Goal: Answer question/provide support: Share knowledge or assist other users

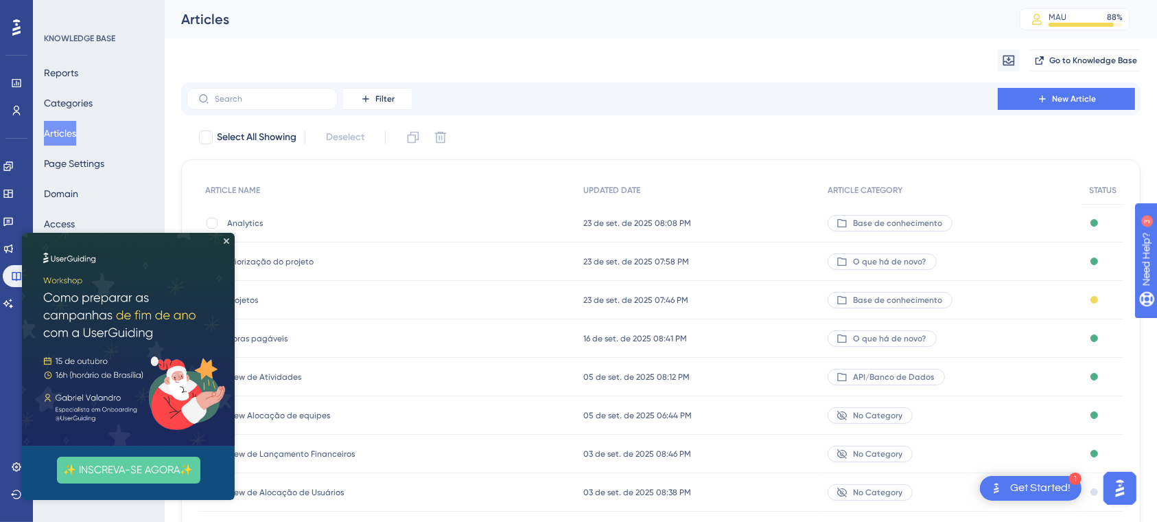
click at [222, 245] on img at bounding box center [128, 338] width 213 height 213
click at [226, 239] on icon "Close Preview" at bounding box center [226, 239] width 5 height 5
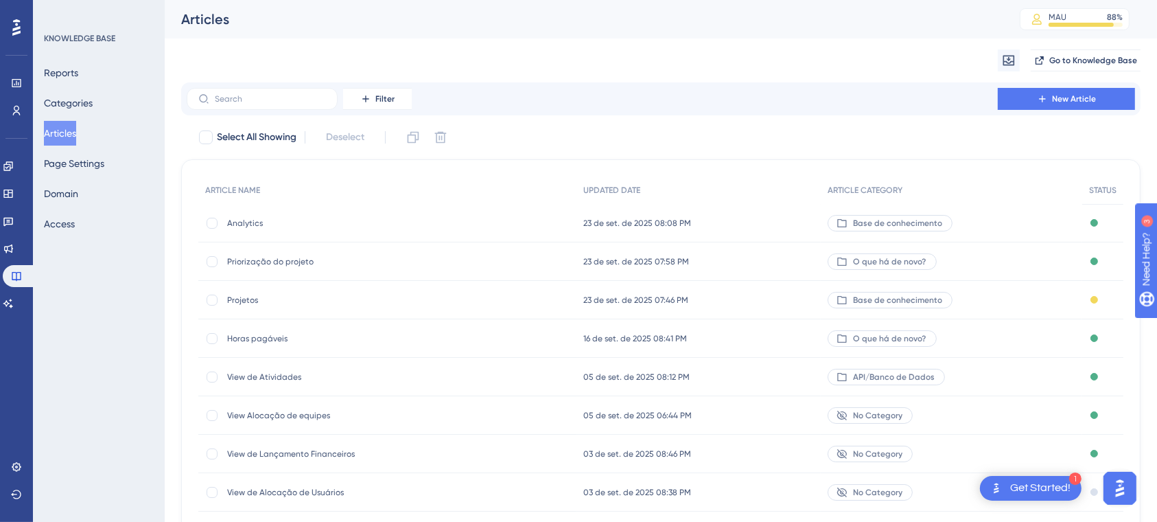
click at [69, 143] on button "Articles" at bounding box center [60, 133] width 32 height 25
click at [13, 305] on icon at bounding box center [8, 302] width 10 height 9
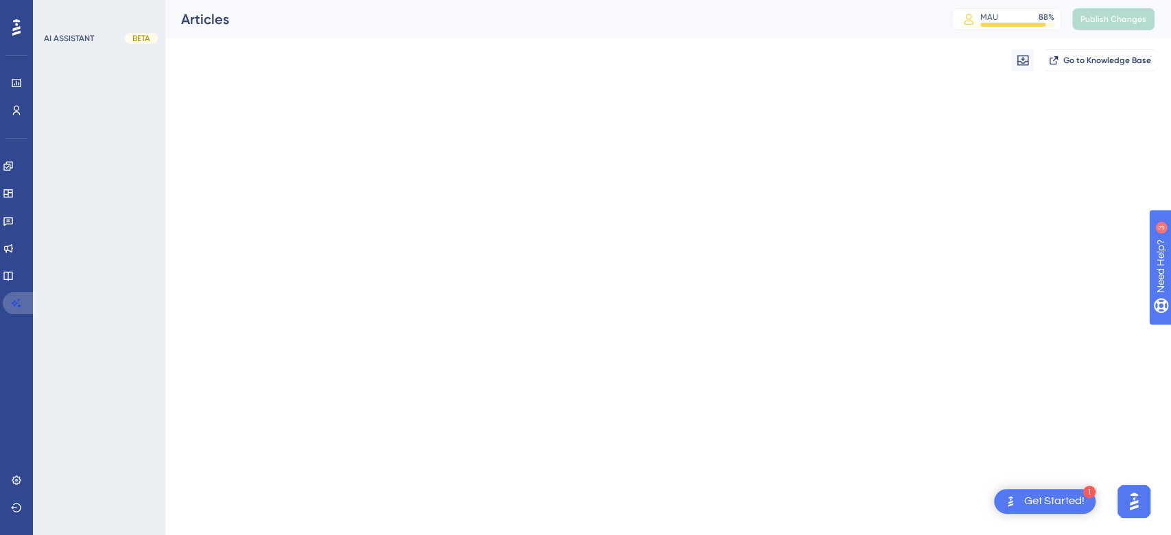
click at [19, 305] on icon at bounding box center [17, 302] width 10 height 9
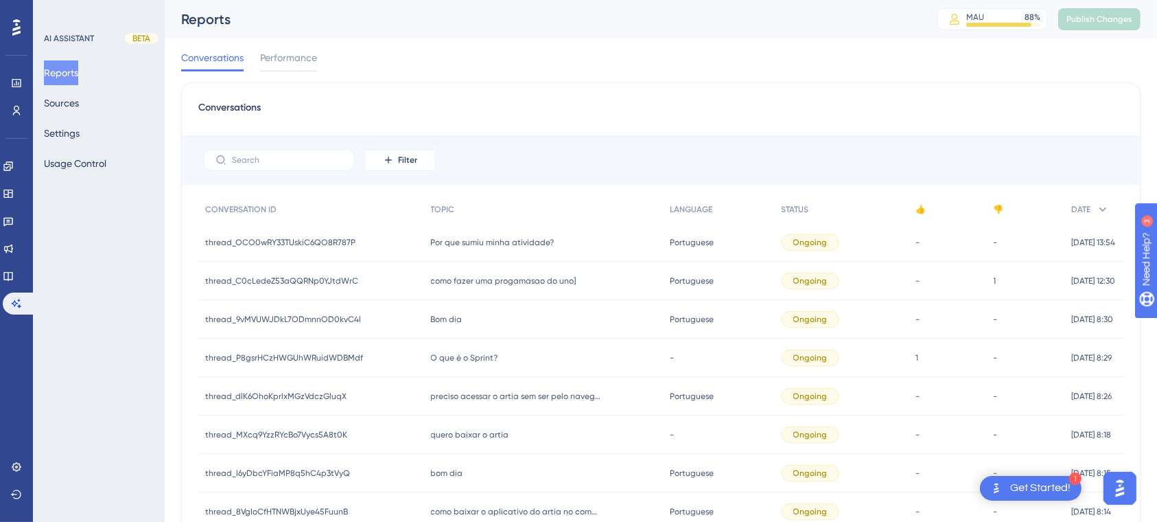
click at [545, 279] on span "como fazer uma progamasao do uno]" at bounding box center [503, 280] width 145 height 11
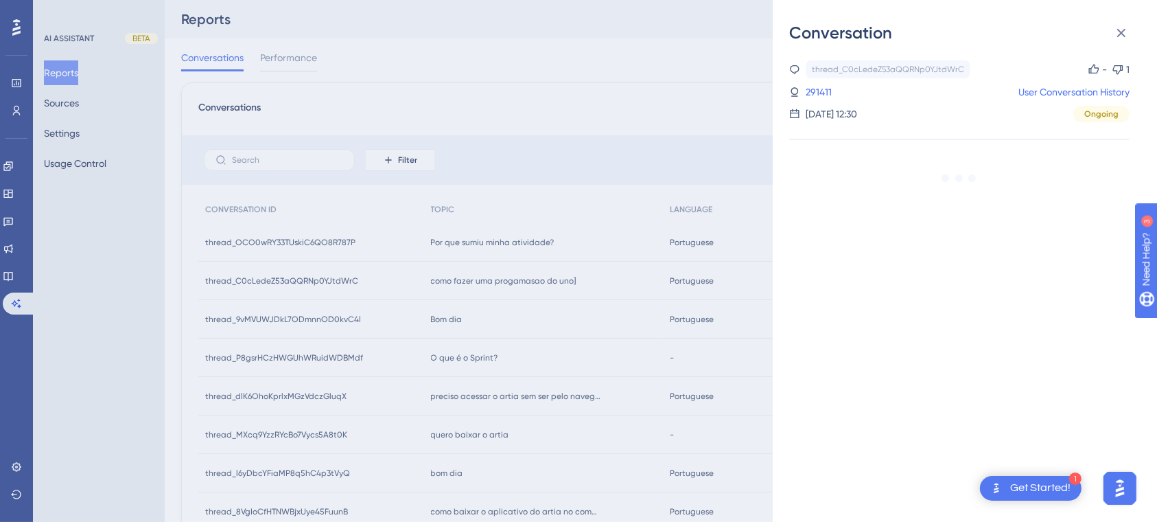
drag, startPoint x: 1068, startPoint y: 86, endPoint x: 936, endPoint y: 111, distance: 134.2
click at [936, 111] on div "thread_C0cLedeZ53aQQRNp0YJtdWrC Copy - 1 291411 User Conversation History [DATE…" at bounding box center [959, 91] width 340 height 62
click at [830, 89] on link "291411" at bounding box center [819, 92] width 26 height 16
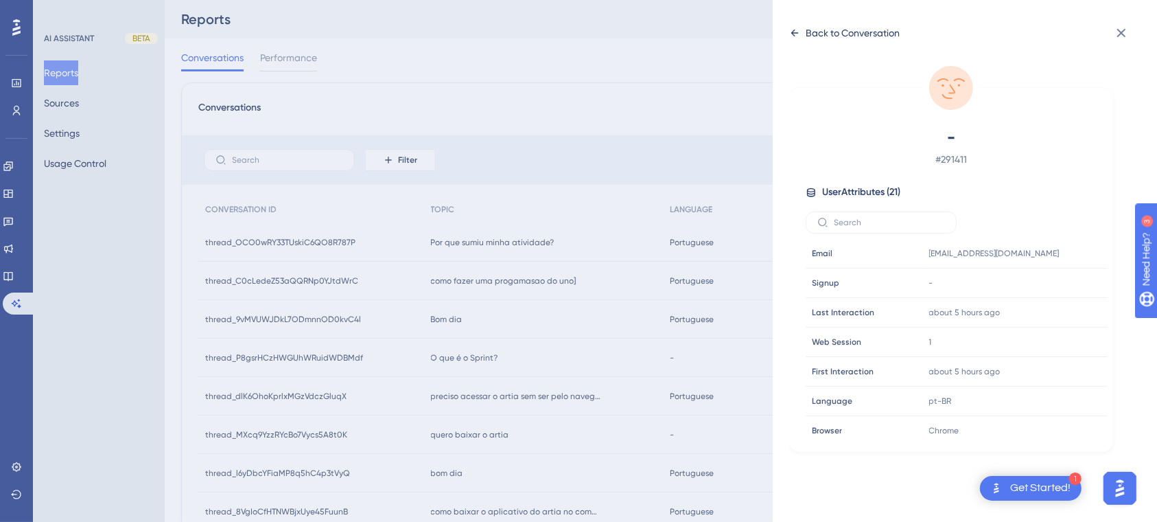
click at [794, 33] on icon at bounding box center [795, 33] width 8 height 7
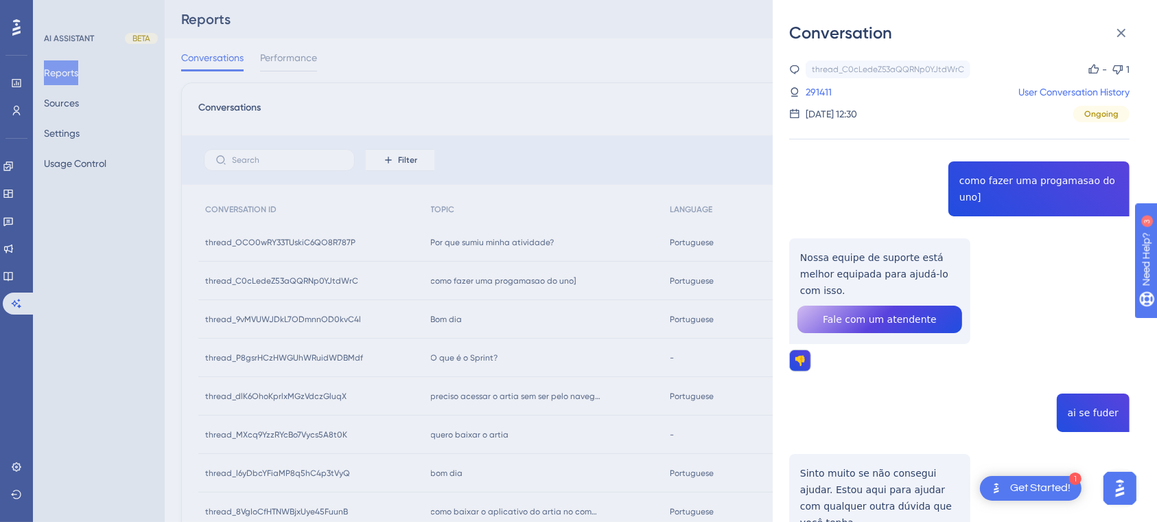
click at [516, 81] on div "Conversation thread_C0cLedeZ53aQQRNp0YJtdWrC Copy - 1 291411 User Conversation …" at bounding box center [578, 261] width 1157 height 522
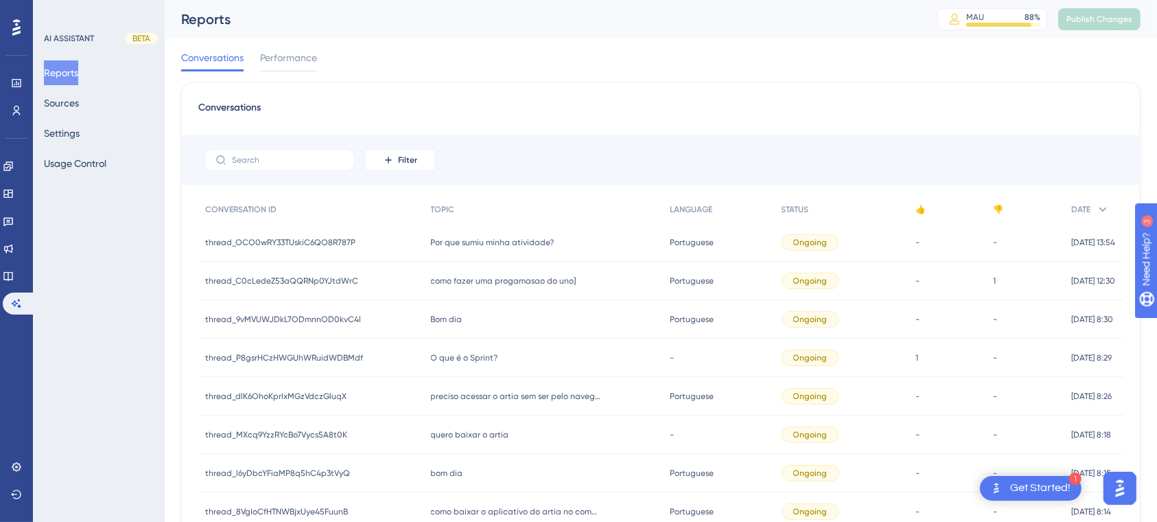
click at [509, 358] on div "O que é o Sprint? O que é o Sprint?" at bounding box center [543, 357] width 239 height 38
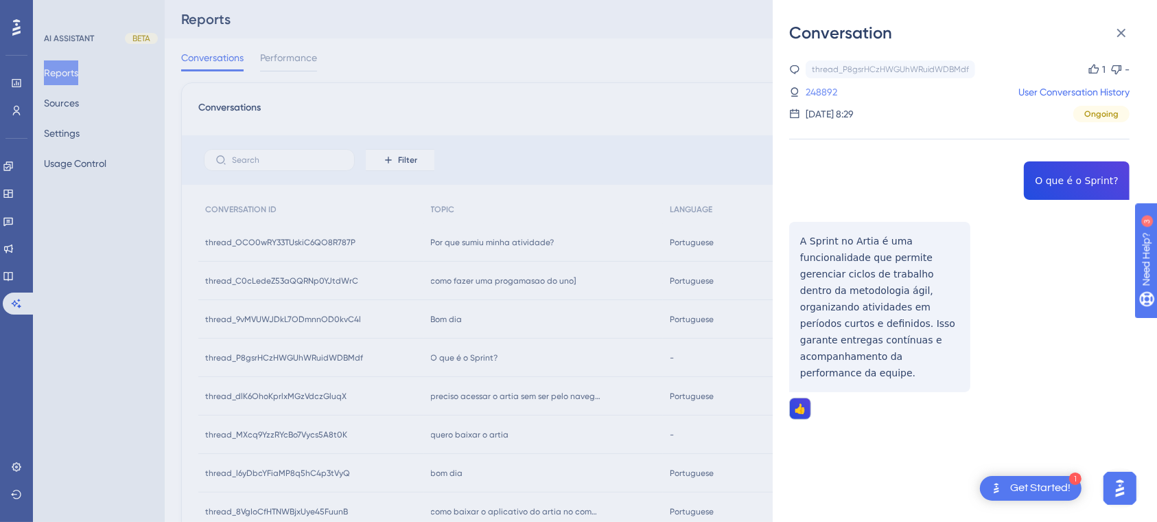
click at [811, 89] on link "248892" at bounding box center [822, 92] width 32 height 16
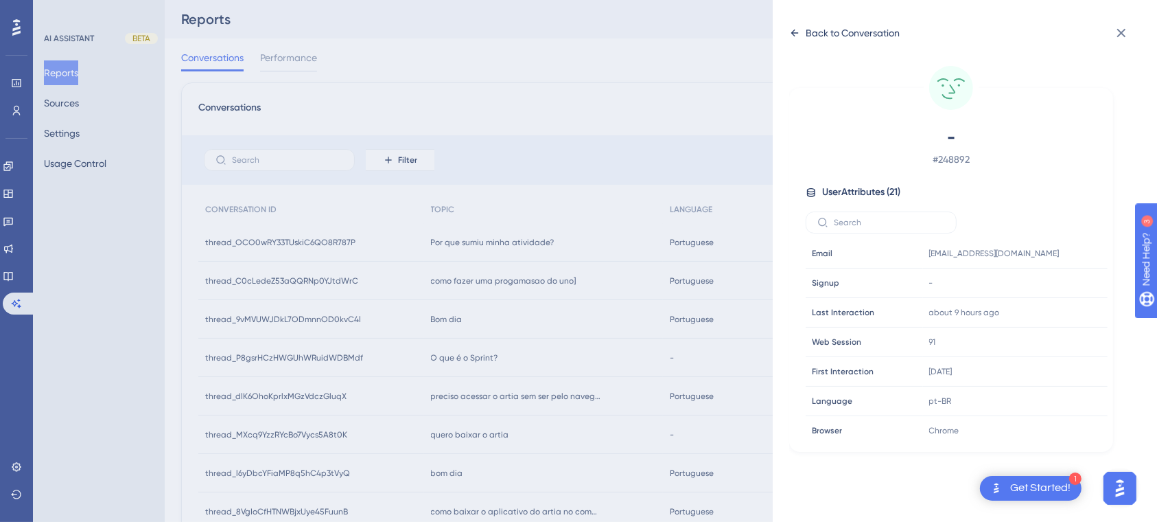
click at [795, 27] on icon at bounding box center [794, 32] width 11 height 11
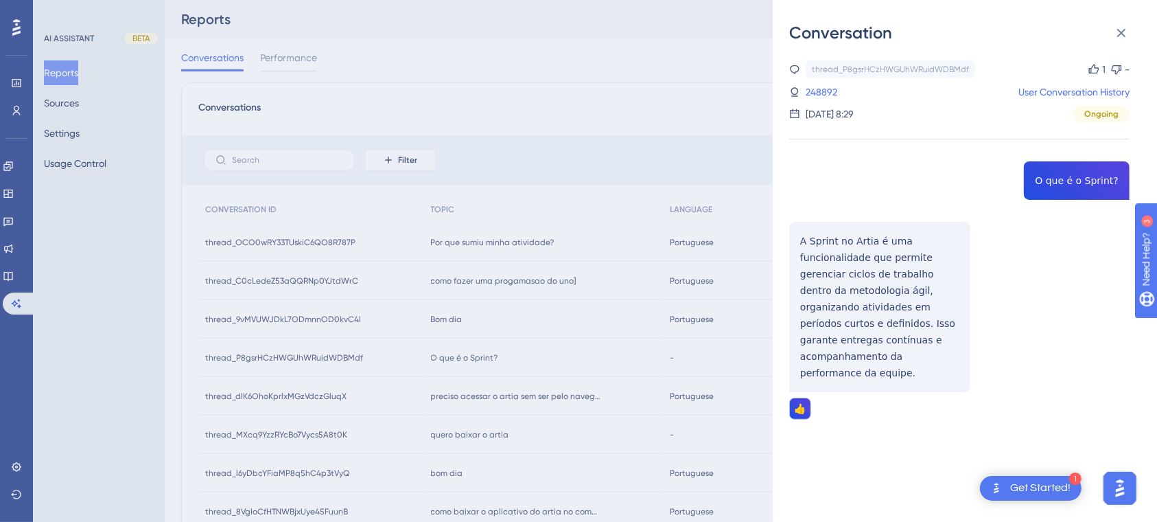
click at [665, 105] on div "Conversation thread_P8gsrHCzHWGUhWRuidWDBMdf Copy 1 - 248892 User Conversation …" at bounding box center [578, 261] width 1157 height 522
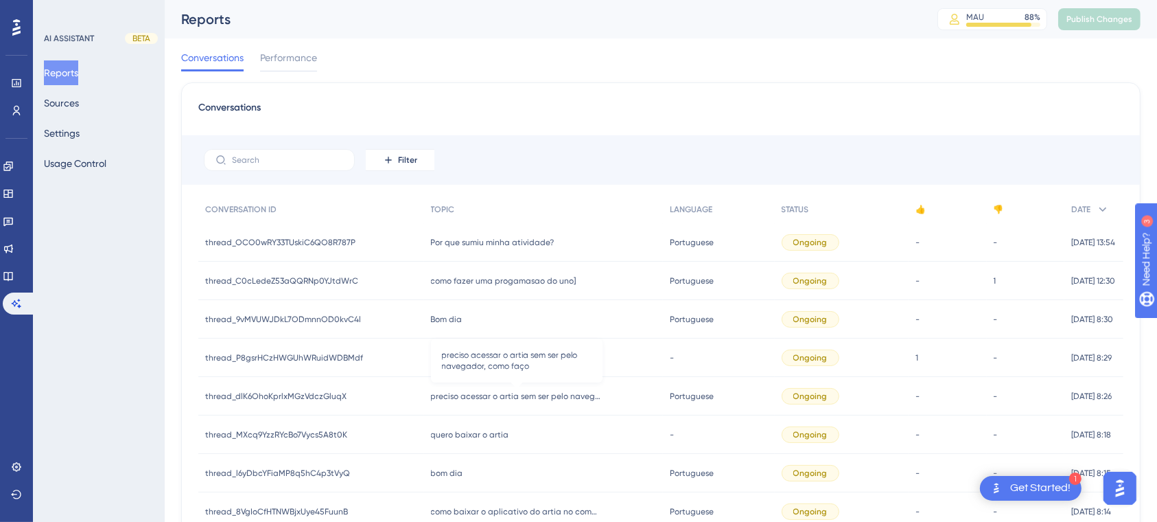
click at [571, 399] on span "preciso acessar o artia sem ser pelo navegador, como faço" at bounding box center [517, 395] width 172 height 11
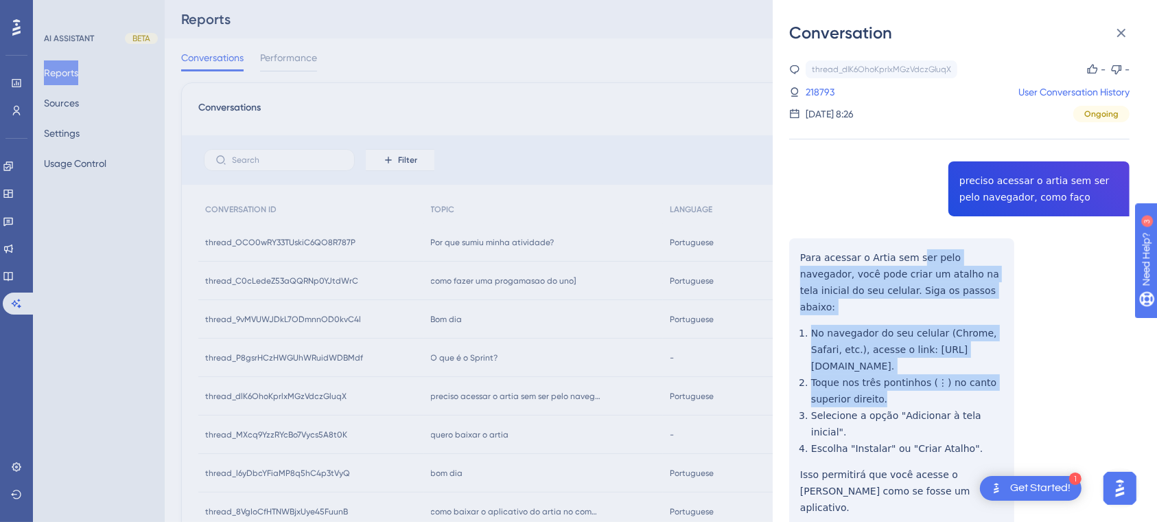
drag, startPoint x: 911, startPoint y: 261, endPoint x: 1002, endPoint y: 358, distance: 132.0
click at [1002, 358] on div "thread_dlK6OhoKprlxMGzVdczGluqX Copy - - 218793 User Conversation History [DATE…" at bounding box center [959, 513] width 340 height 906
click at [1034, 344] on div "thread_dlK6OhoKprlxMGzVdczGluqX Copy - - 218793 User Conversation History [DATE…" at bounding box center [959, 513] width 340 height 906
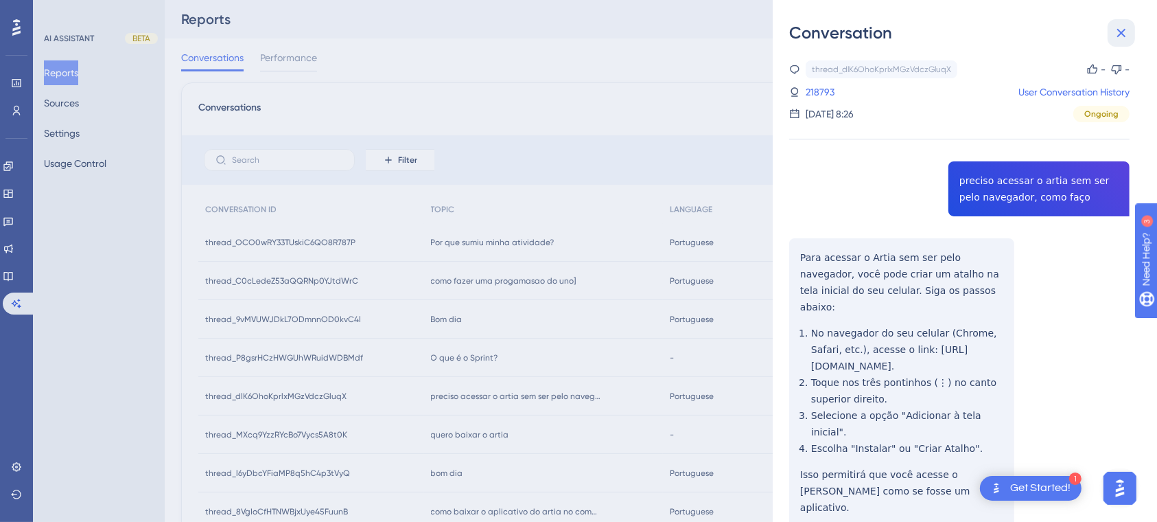
click at [1124, 27] on icon at bounding box center [1121, 33] width 16 height 16
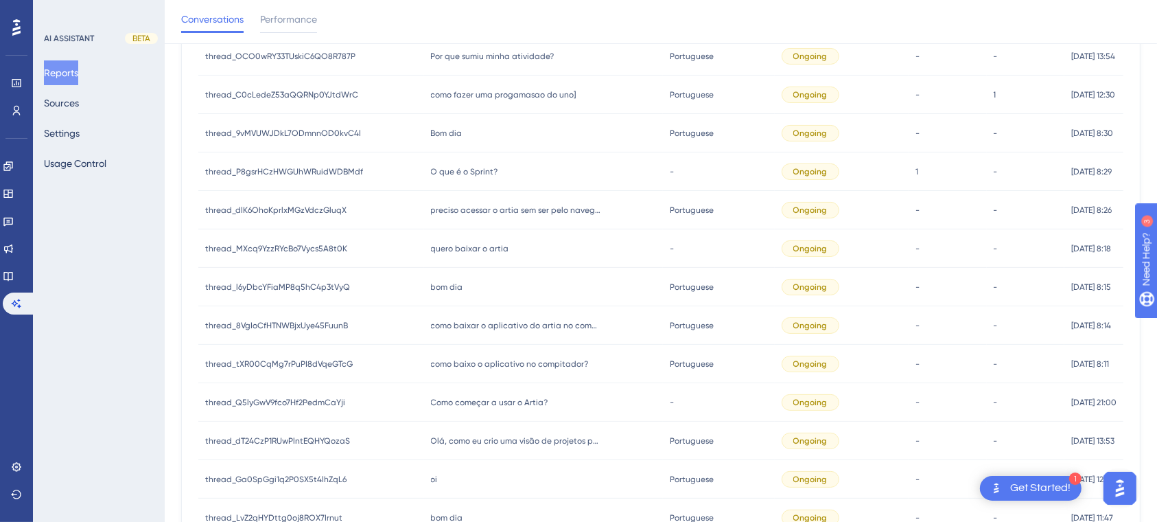
scroll to position [198, 0]
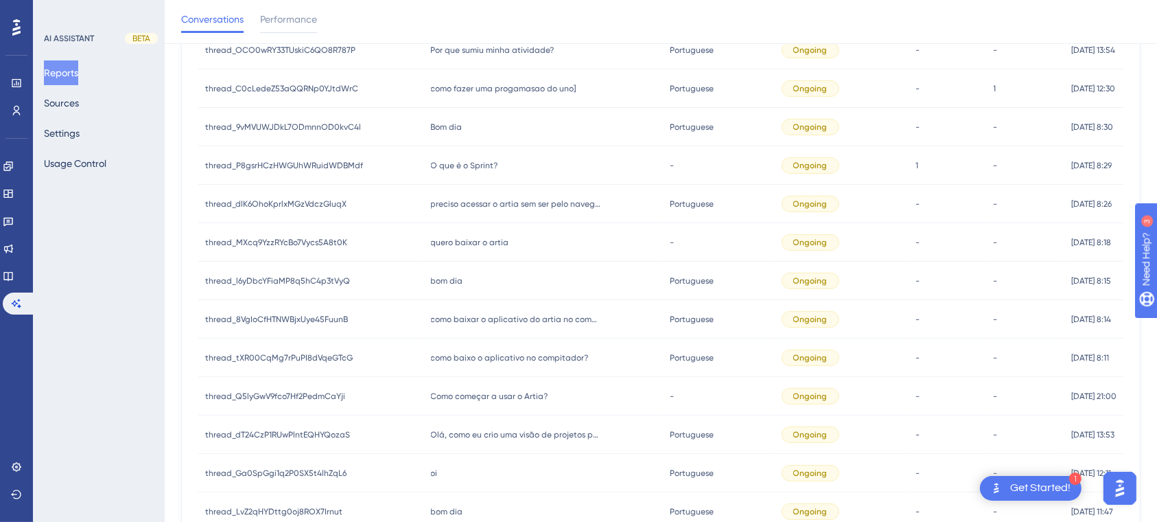
click at [475, 246] on div "quero baixar o artia quero baixar o artia" at bounding box center [543, 242] width 239 height 38
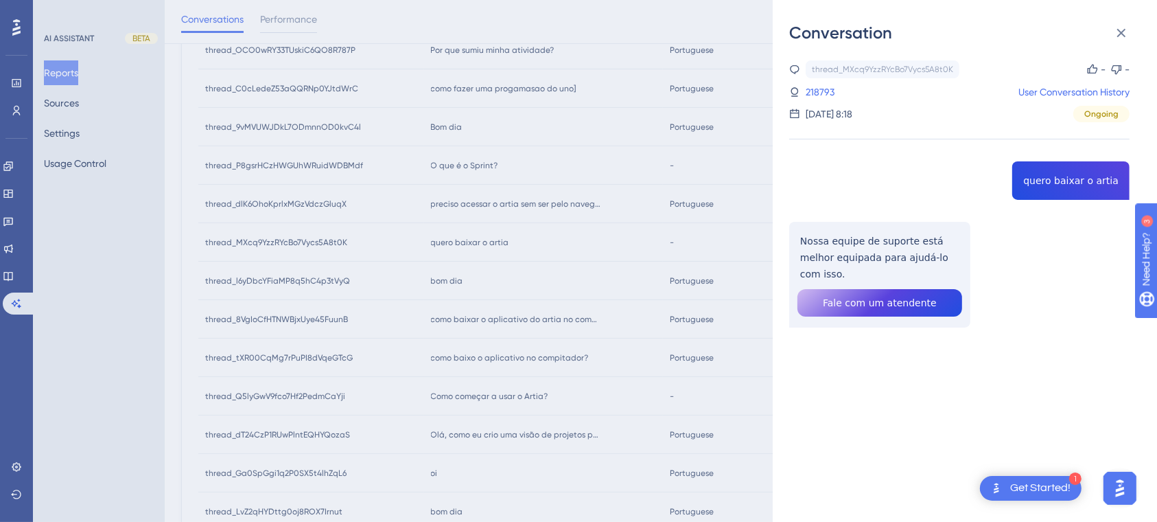
click at [659, 30] on div "Conversation thread_MXcq9YzzRYcBo7Vycs5A8t0K Copy - - 218793 User Conversation …" at bounding box center [578, 261] width 1157 height 522
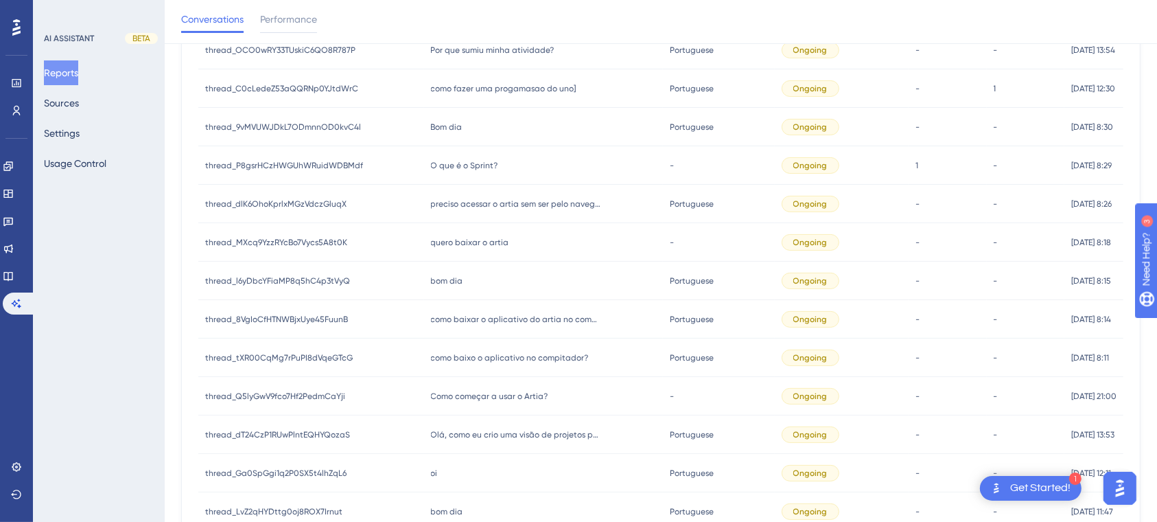
click at [529, 358] on span "como baixo o aplicativo no compitador?" at bounding box center [510, 357] width 158 height 11
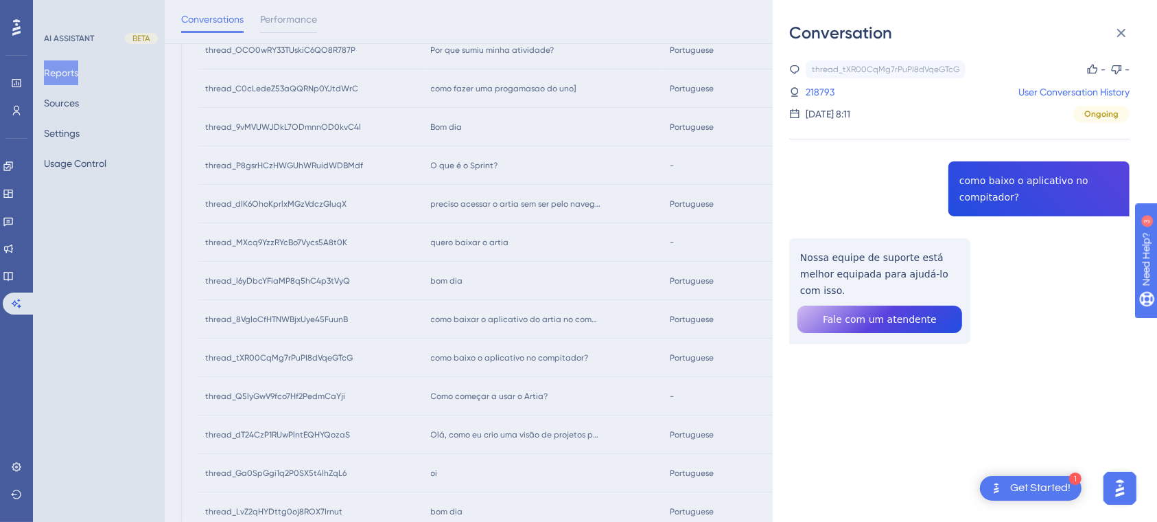
click at [494, 398] on div "Conversation thread_tXR00CqMg7rPuPI8dVqeGTcG Copy - - 218793 User Conversation …" at bounding box center [578, 261] width 1157 height 522
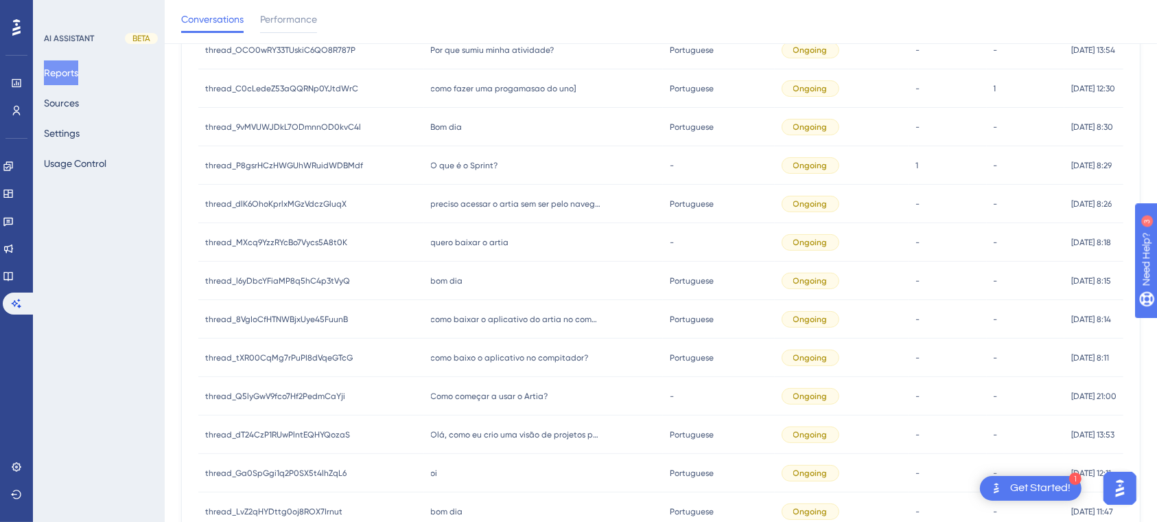
click at [559, 440] on div "Olá, como eu crio uma visão de projetos por pessoa associada? Olá, como eu crio…" at bounding box center [543, 434] width 239 height 38
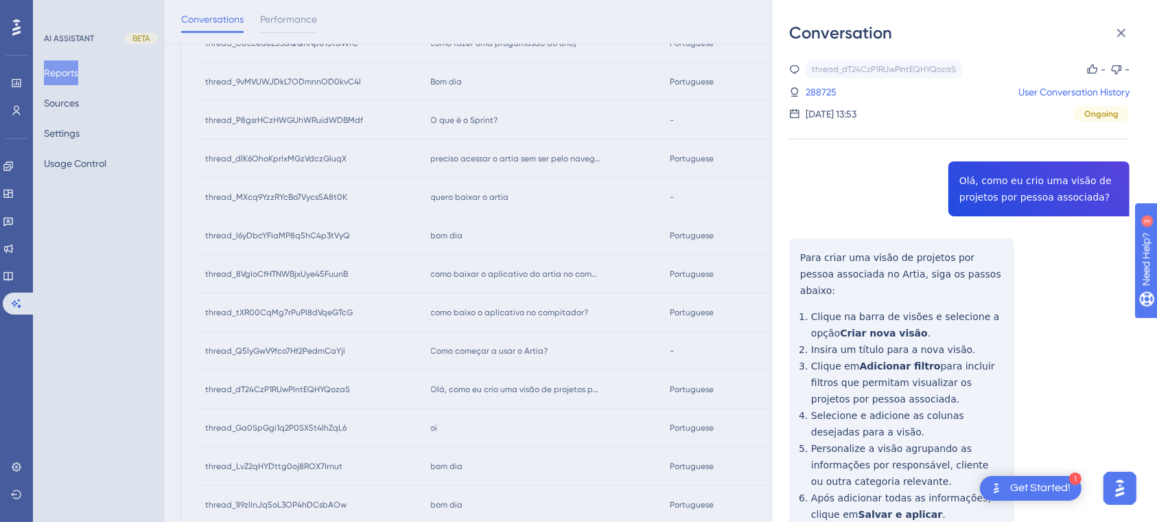
scroll to position [225, 0]
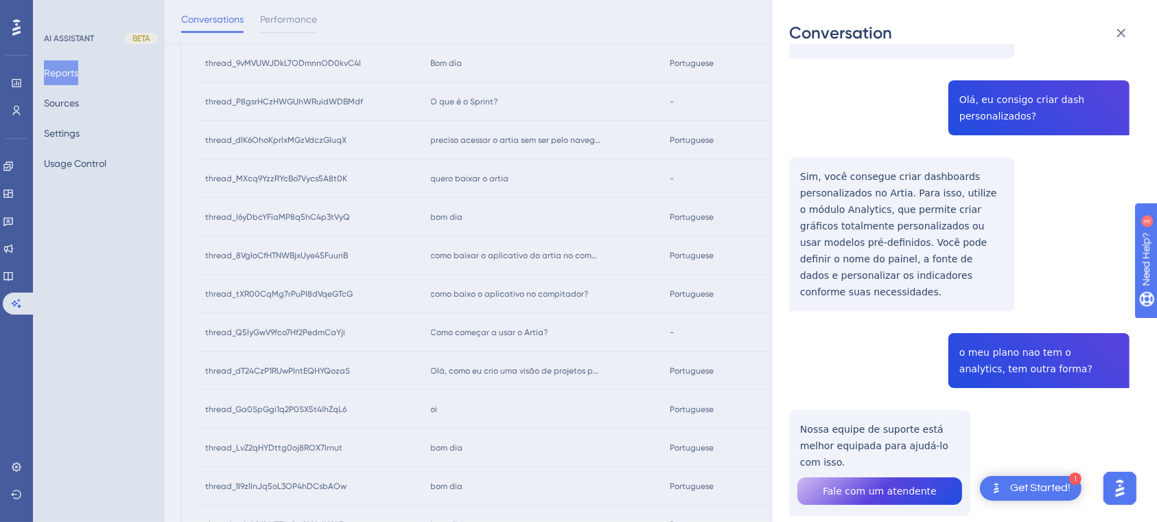
scroll to position [497, 0]
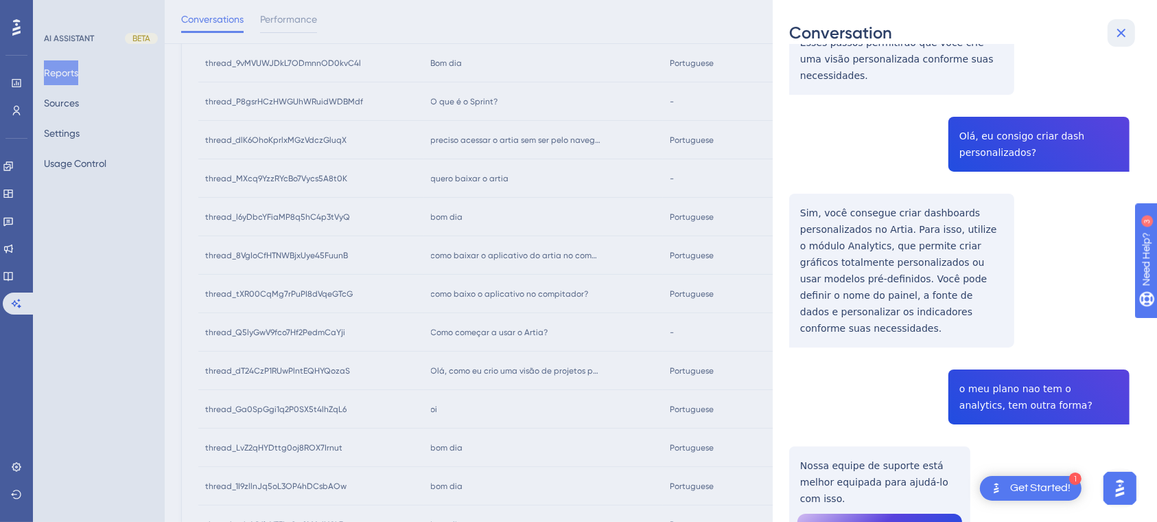
click at [1118, 28] on icon at bounding box center [1121, 33] width 16 height 16
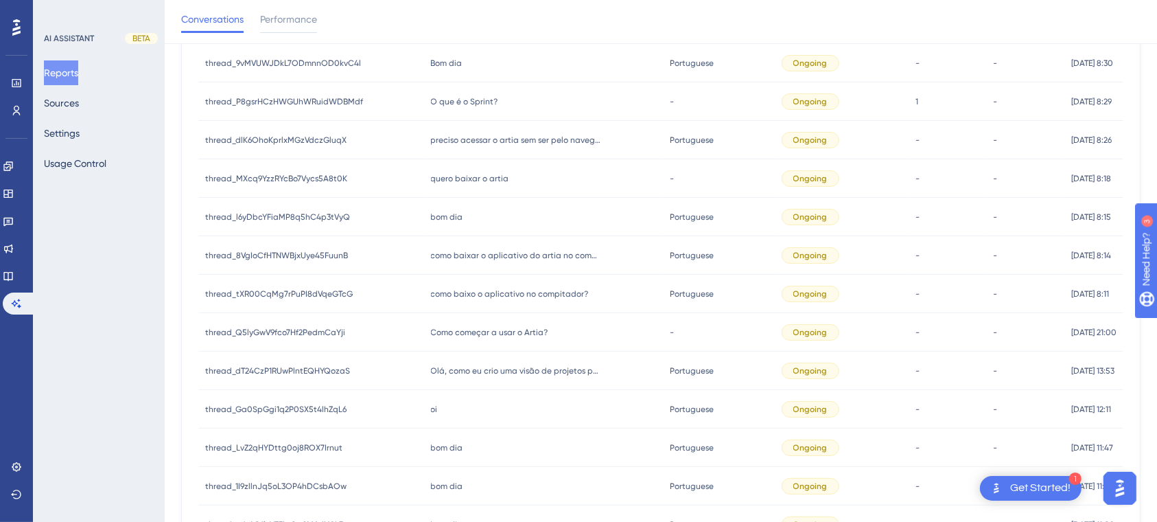
click at [432, 404] on div "oi oi" at bounding box center [543, 409] width 239 height 38
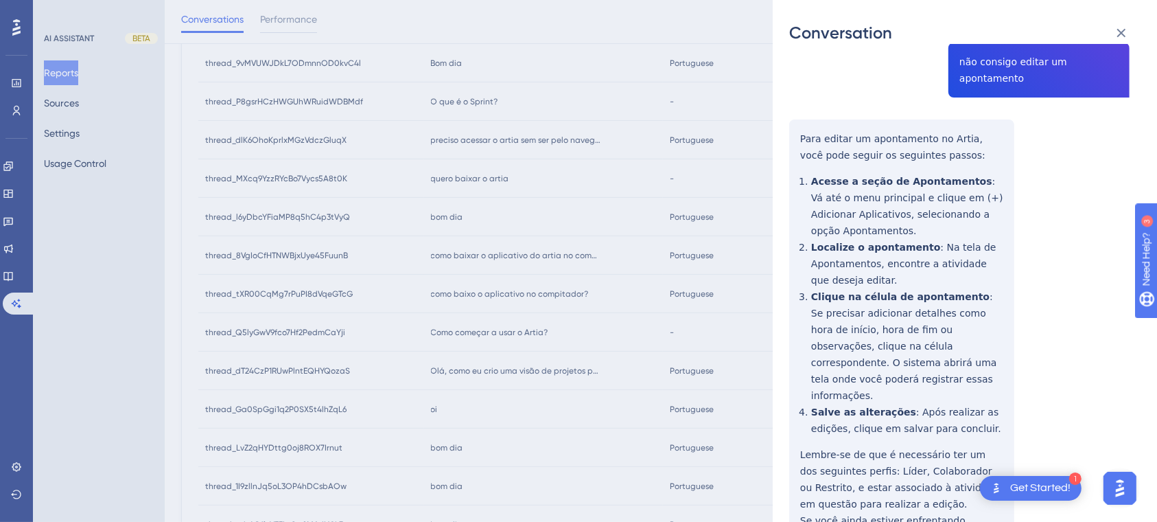
scroll to position [279, 0]
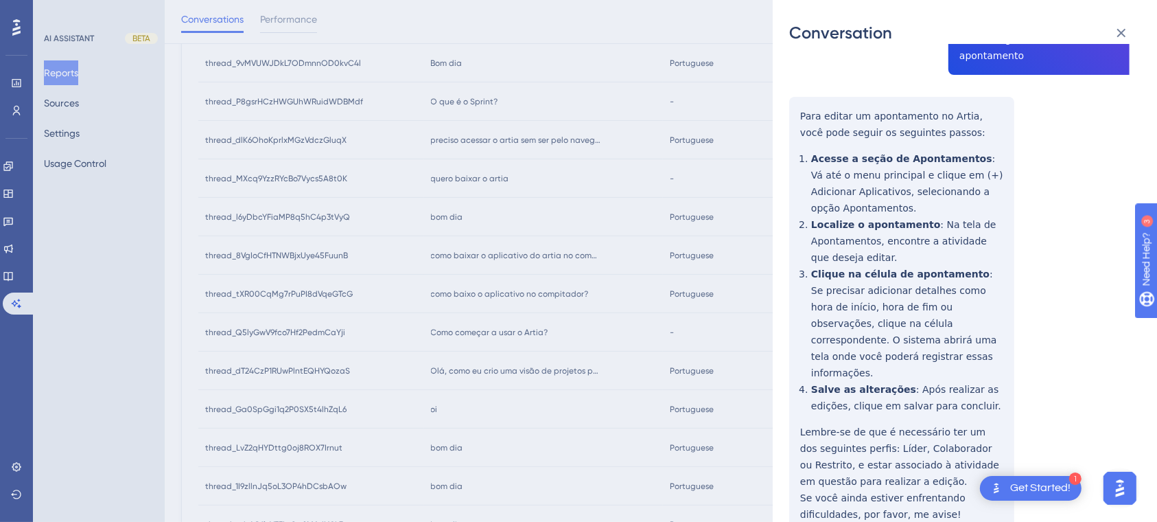
click at [695, 332] on div "Conversation thread_Ga0SpGgi1q2P0SX5t4lhZqL6 Copy - - 277696 User Conversation …" at bounding box center [578, 261] width 1157 height 522
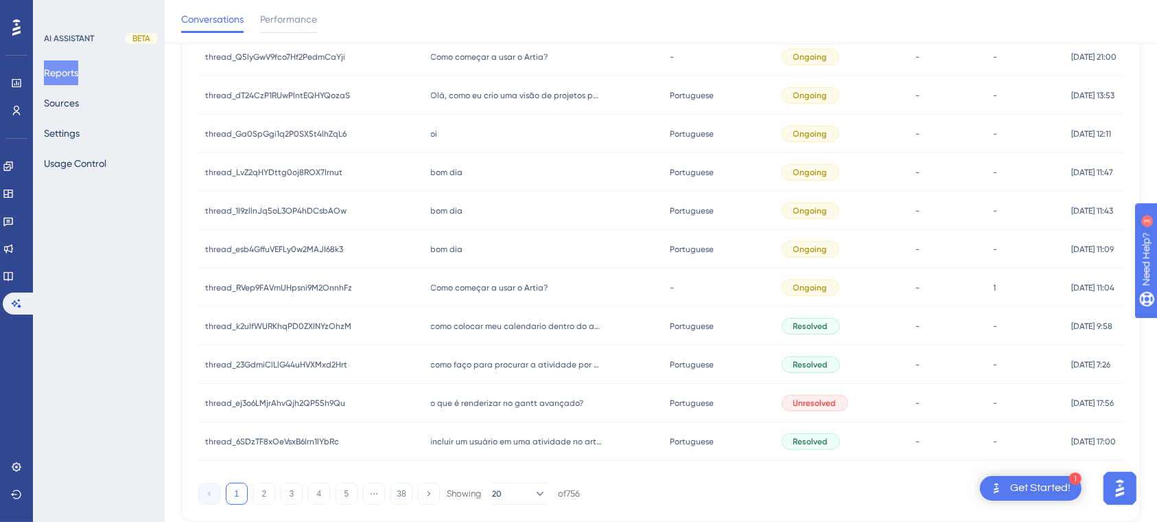
scroll to position [539, 0]
click at [541, 312] on div "como colocar meu calendario dentro do artia? como colocar meu calendario dentro…" at bounding box center [543, 323] width 239 height 38
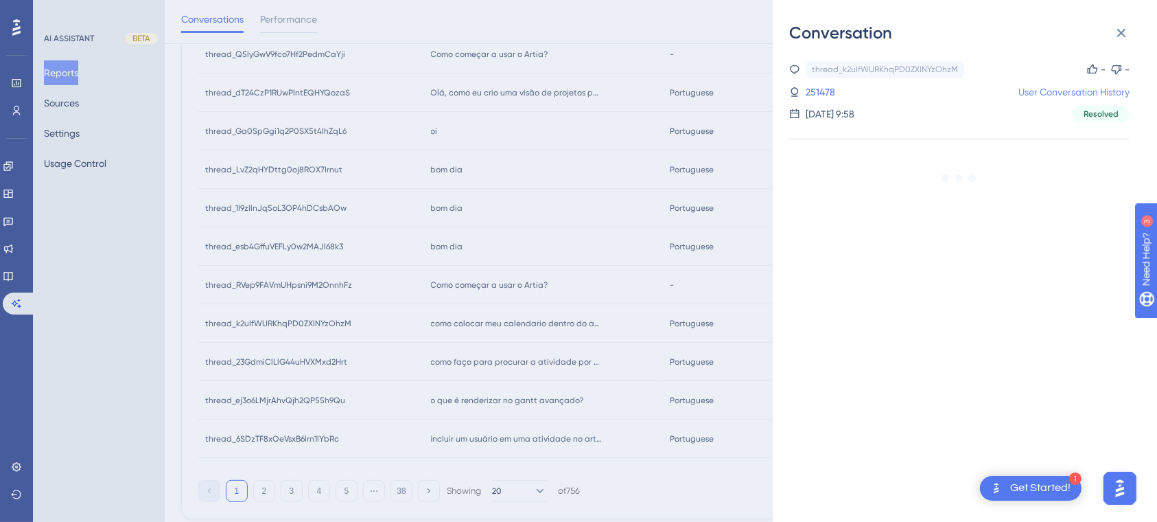
click at [1050, 95] on link "User Conversation History" at bounding box center [1073, 92] width 111 height 16
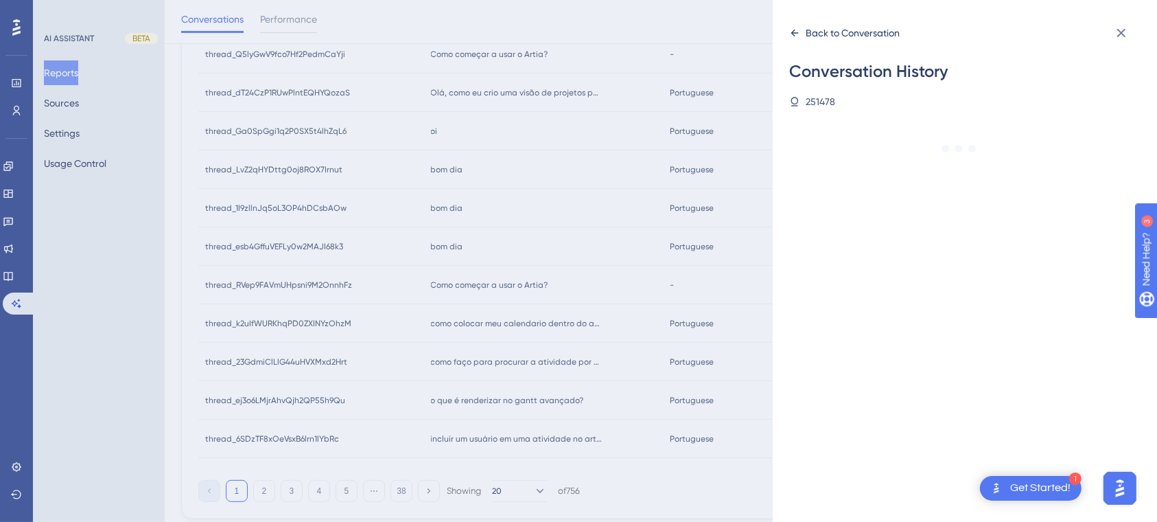
click at [795, 35] on icon at bounding box center [794, 32] width 11 height 11
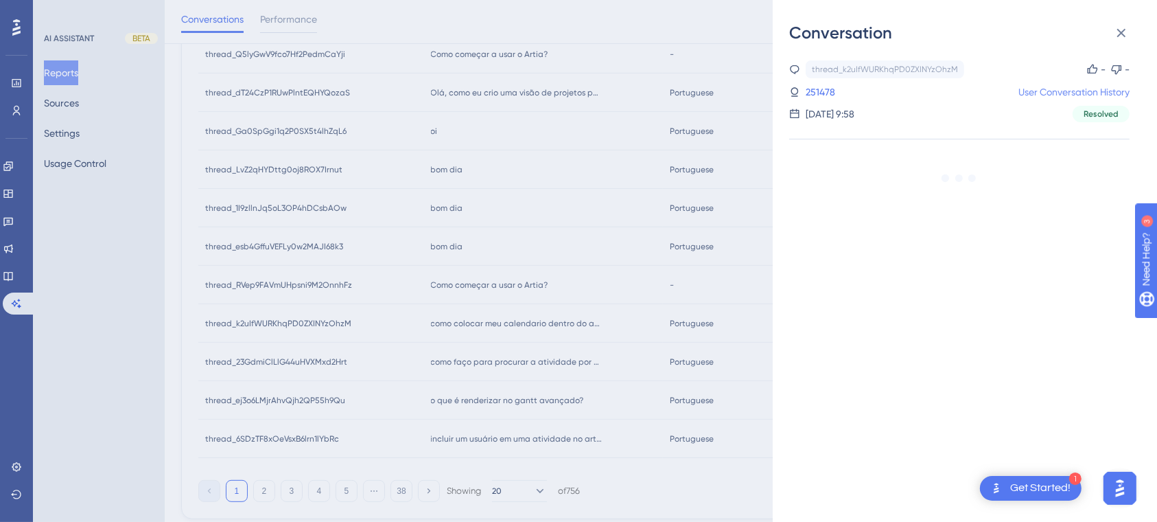
click at [1037, 96] on link "User Conversation History" at bounding box center [1073, 92] width 111 height 16
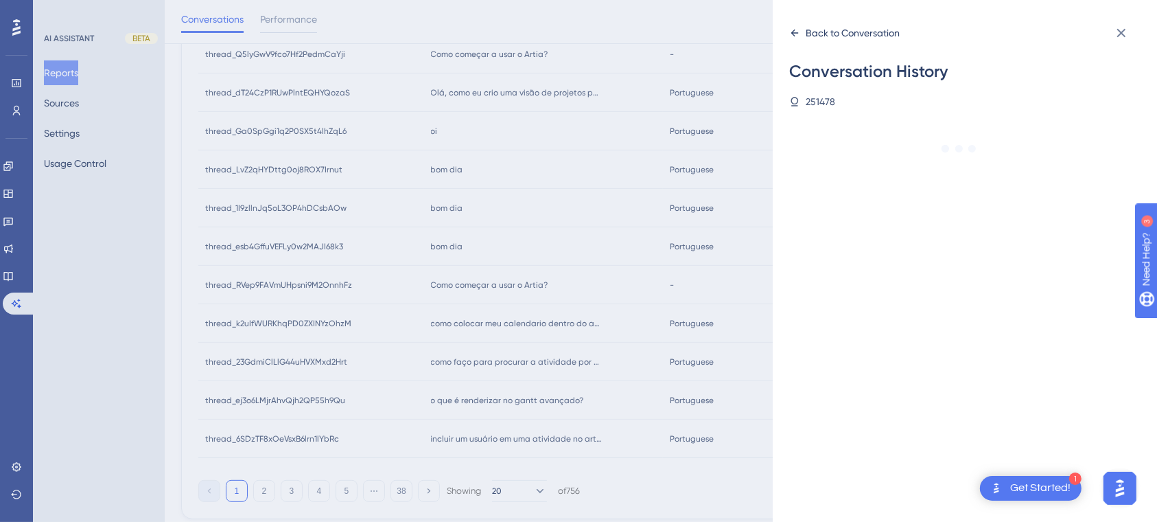
click at [793, 32] on icon at bounding box center [795, 33] width 8 height 7
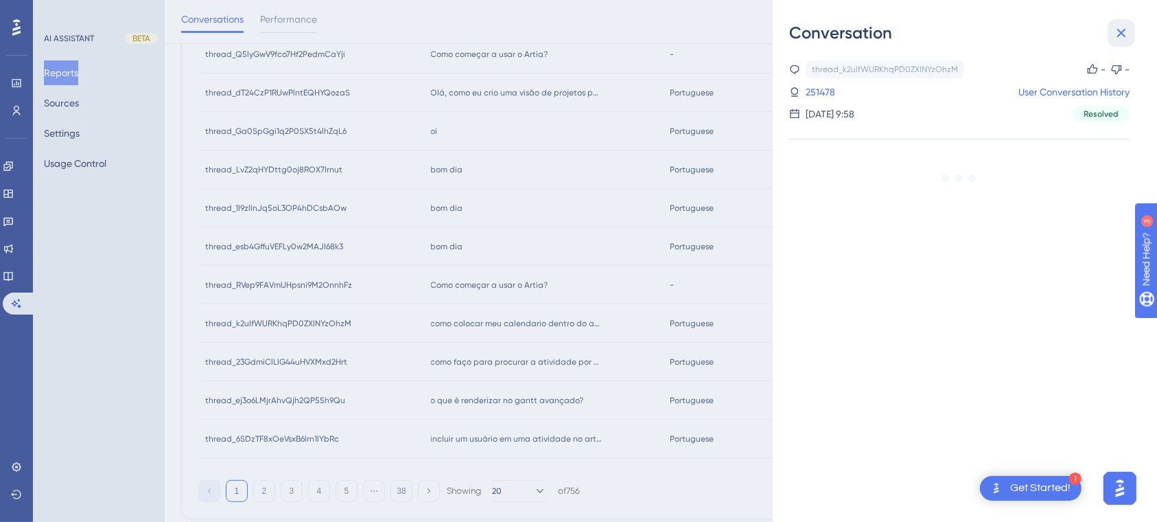
click at [1116, 29] on icon at bounding box center [1121, 33] width 16 height 16
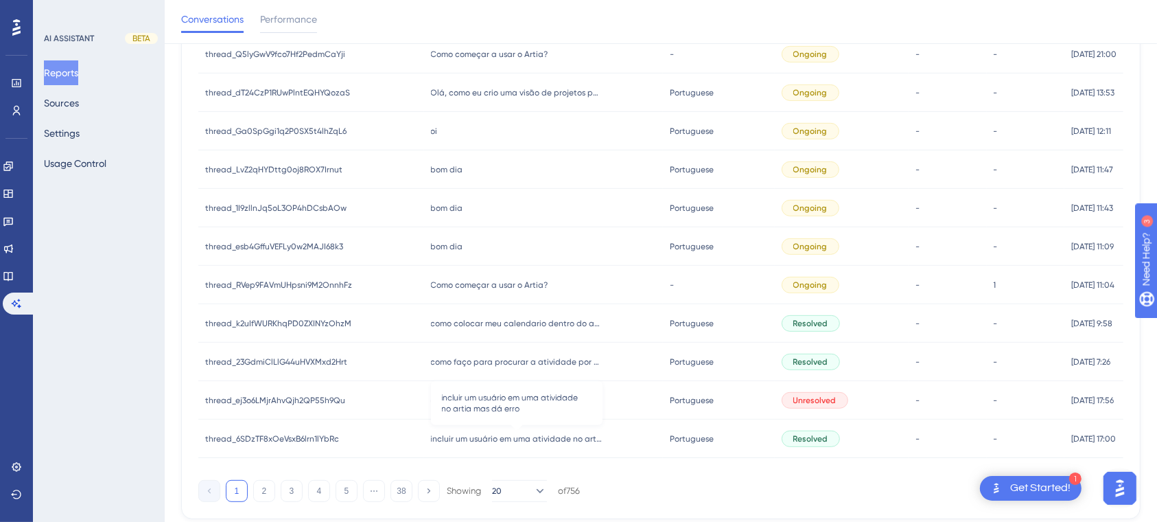
drag, startPoint x: 522, startPoint y: 423, endPoint x: 520, endPoint y: 435, distance: 11.7
click at [520, 435] on div "incluir um usuário em uma atividade no artia mas dá erro incluir um usuário em …" at bounding box center [543, 438] width 239 height 38
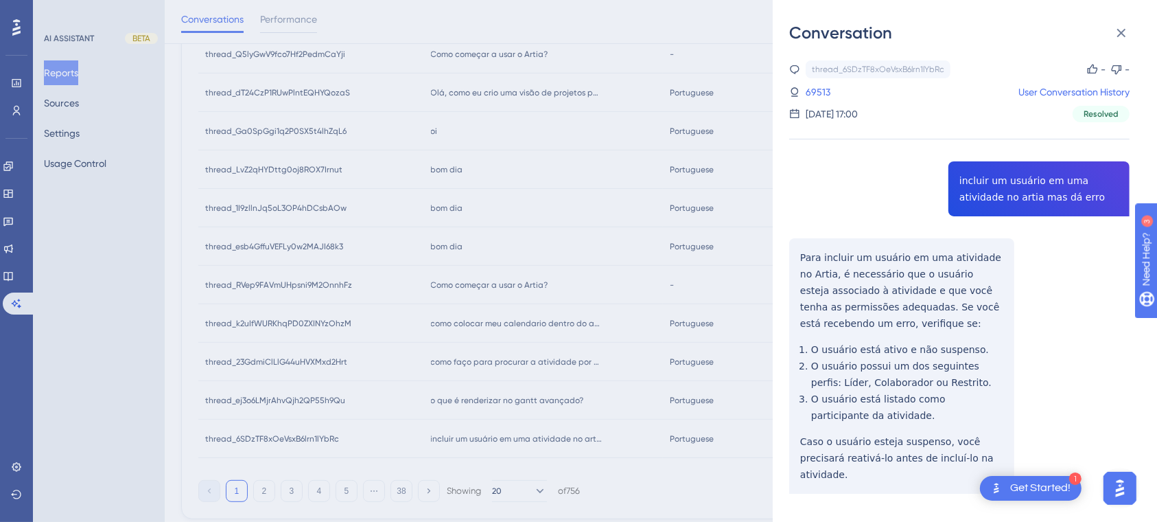
scroll to position [11, 0]
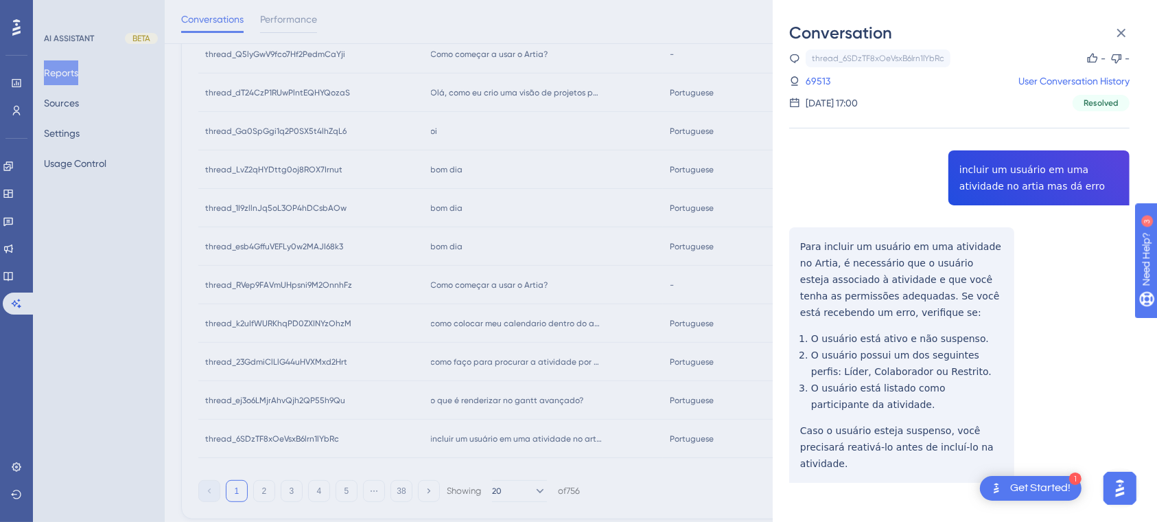
drag, startPoint x: 1149, startPoint y: 141, endPoint x: 79, endPoint y: 8, distance: 1078.8
click at [1118, 30] on icon at bounding box center [1121, 33] width 9 height 9
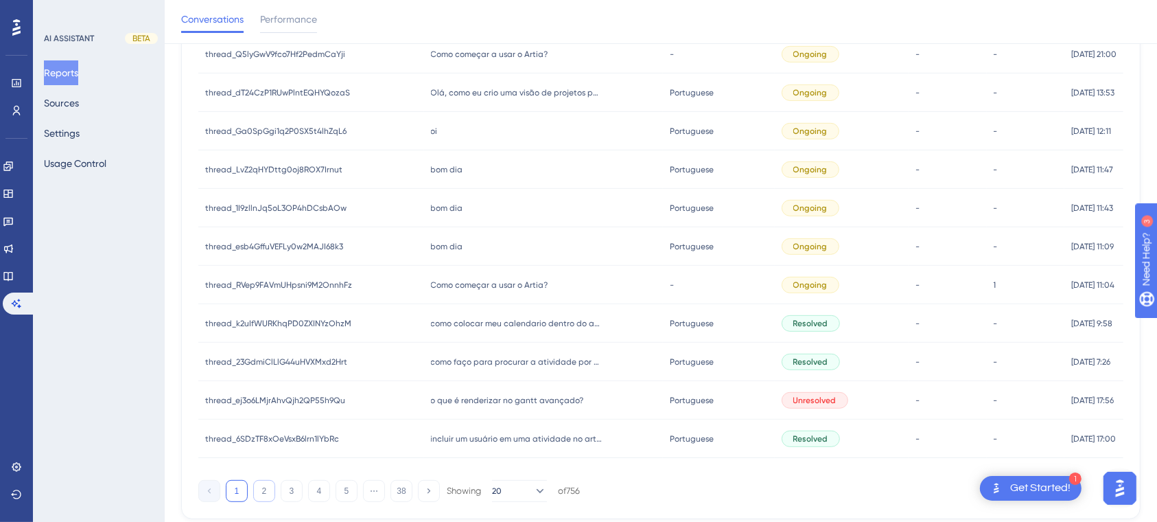
click at [263, 495] on button "2" at bounding box center [264, 491] width 22 height 22
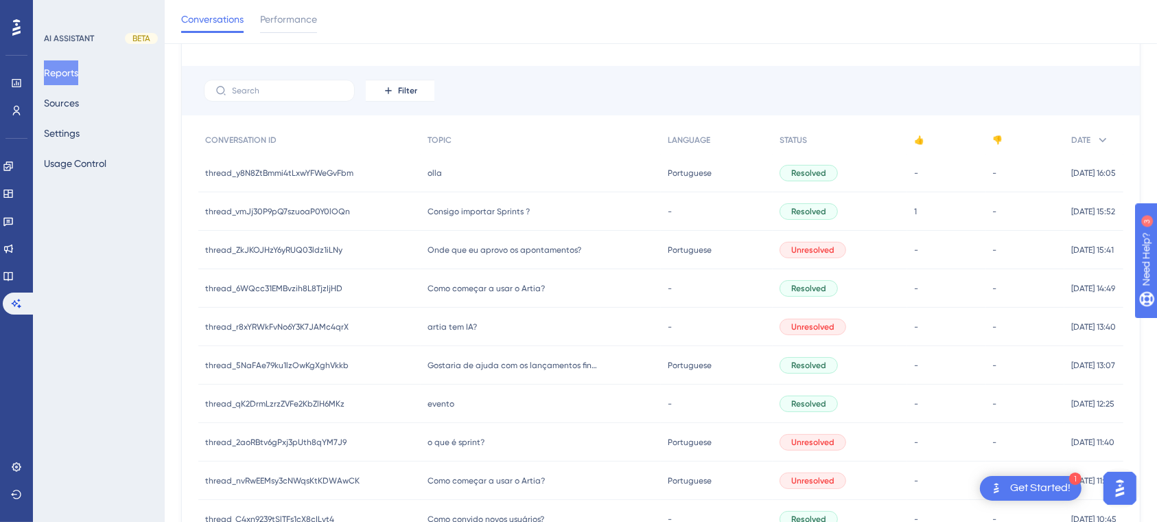
scroll to position [71, 0]
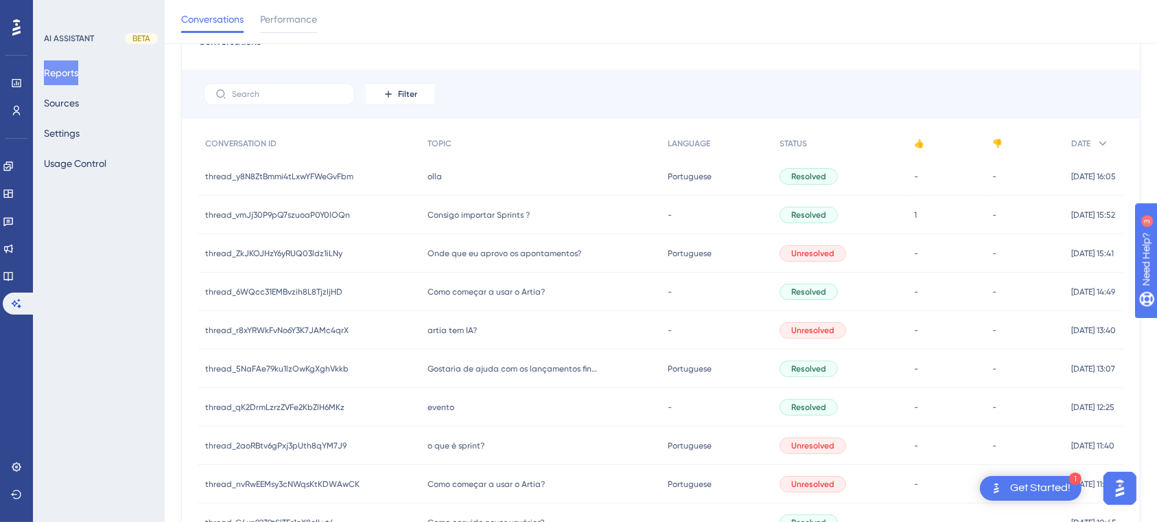
click at [475, 215] on span "Consigo importar Sprints ?" at bounding box center [478, 214] width 102 height 11
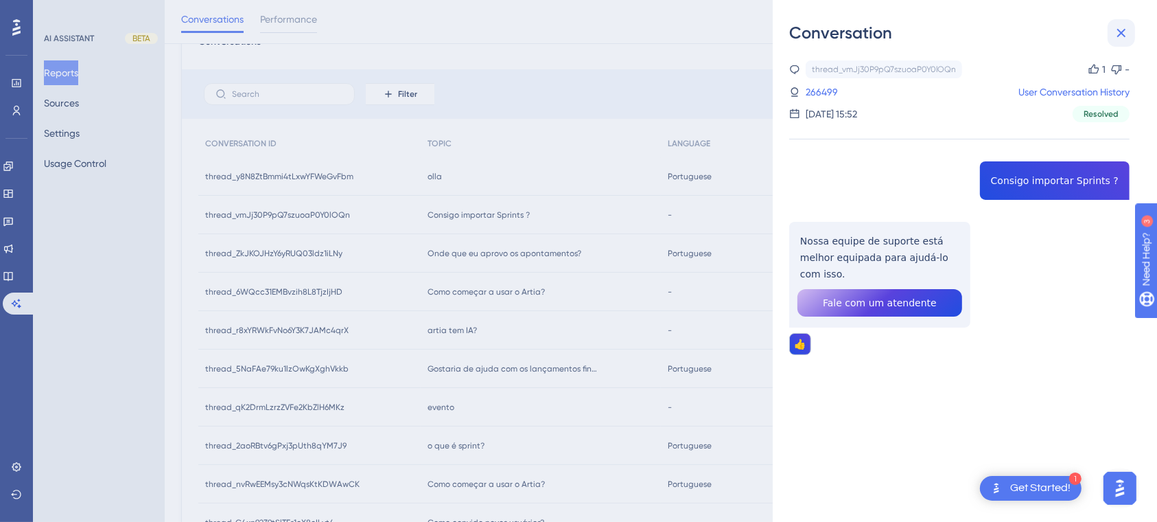
click at [1125, 21] on button at bounding box center [1121, 32] width 27 height 27
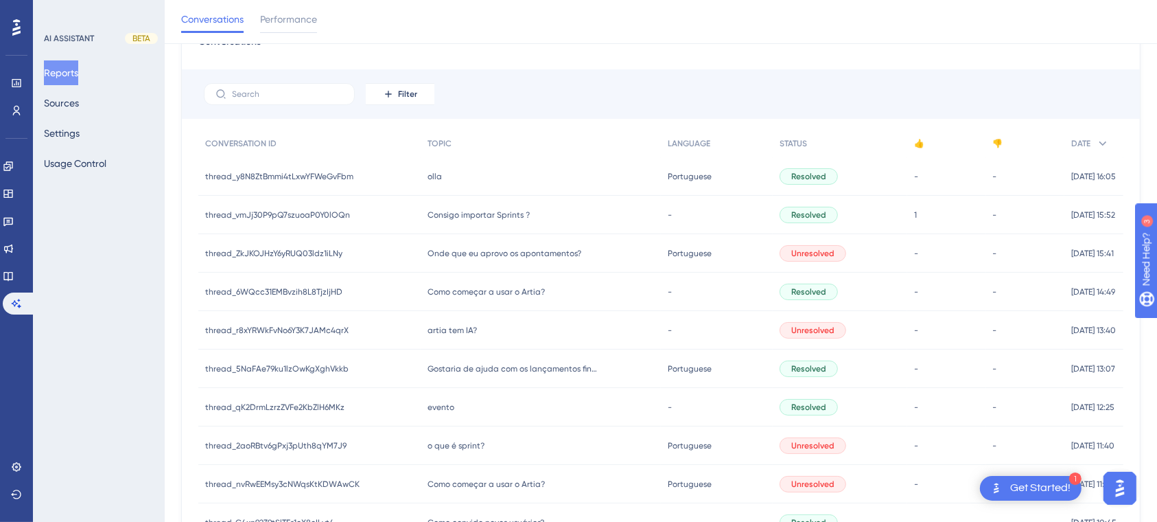
click at [433, 178] on span "olla" at bounding box center [434, 176] width 14 height 11
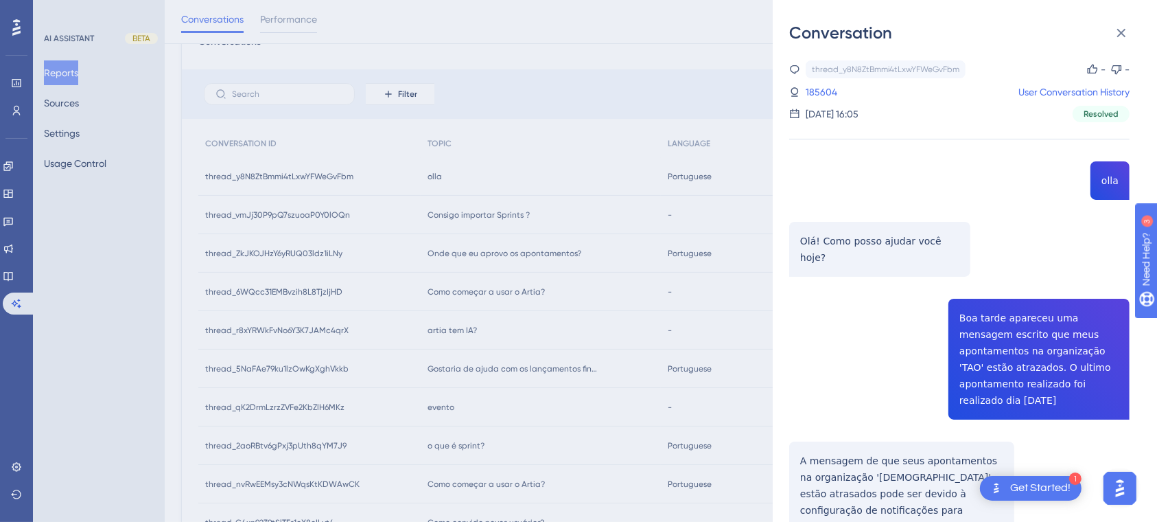
click at [1081, 396] on div "thread_y8N8ZtBmmi4tLxwYFWeGvFbm Copy - - 185604 User Conversation History [DATE…" at bounding box center [959, 420] width 340 height 720
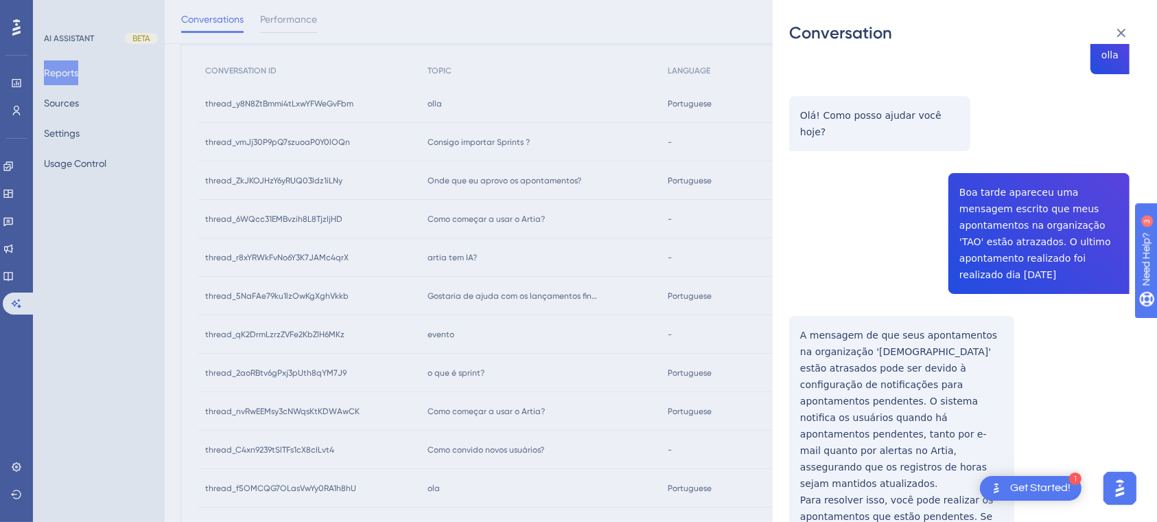
scroll to position [162, 0]
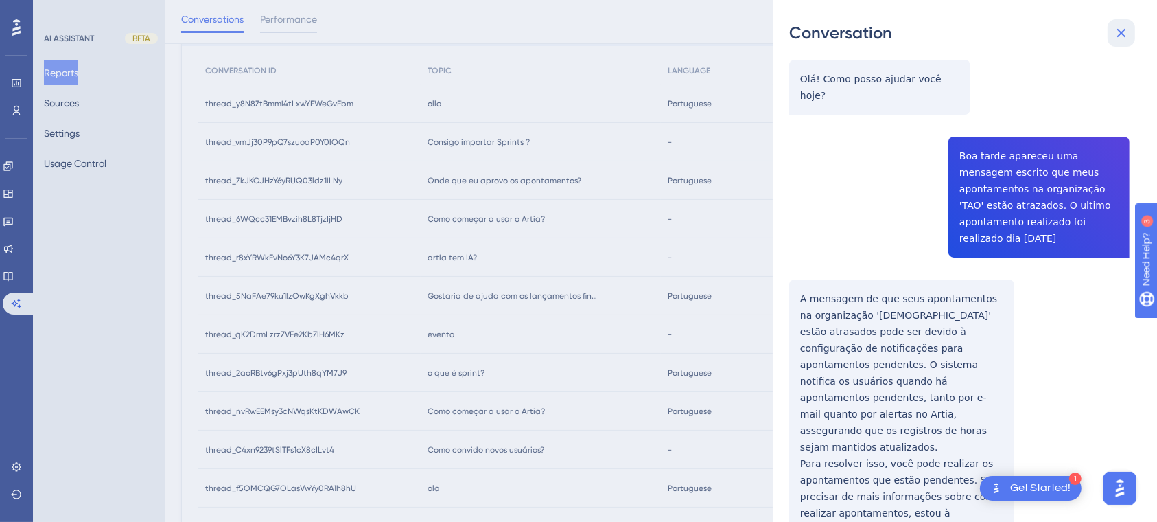
click at [1125, 34] on icon at bounding box center [1121, 33] width 16 height 16
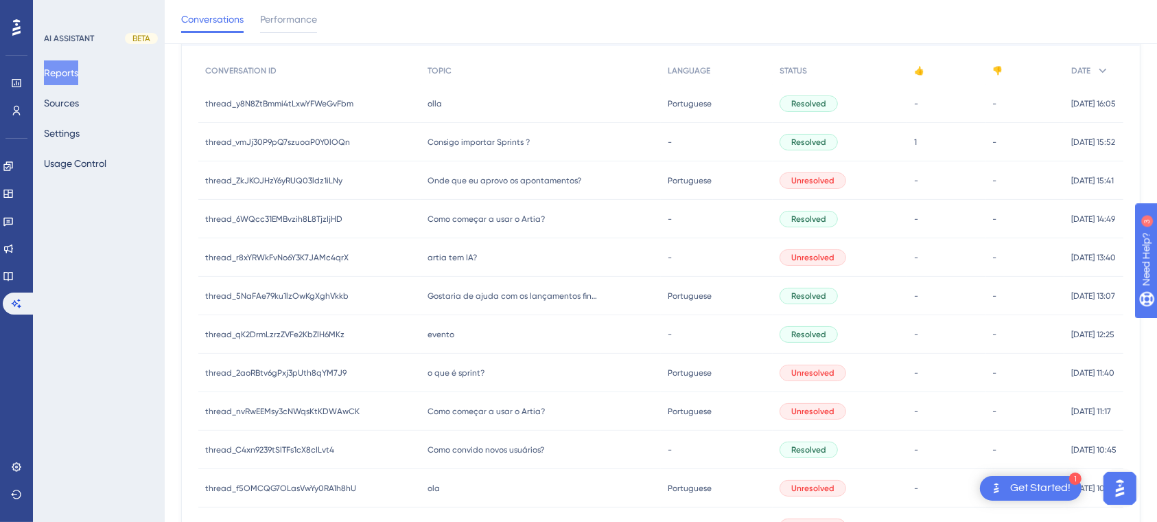
click at [532, 187] on div "Onde que eu aprovo os apontamentos? Onde que eu aprovo os apontamentos?" at bounding box center [540, 180] width 239 height 38
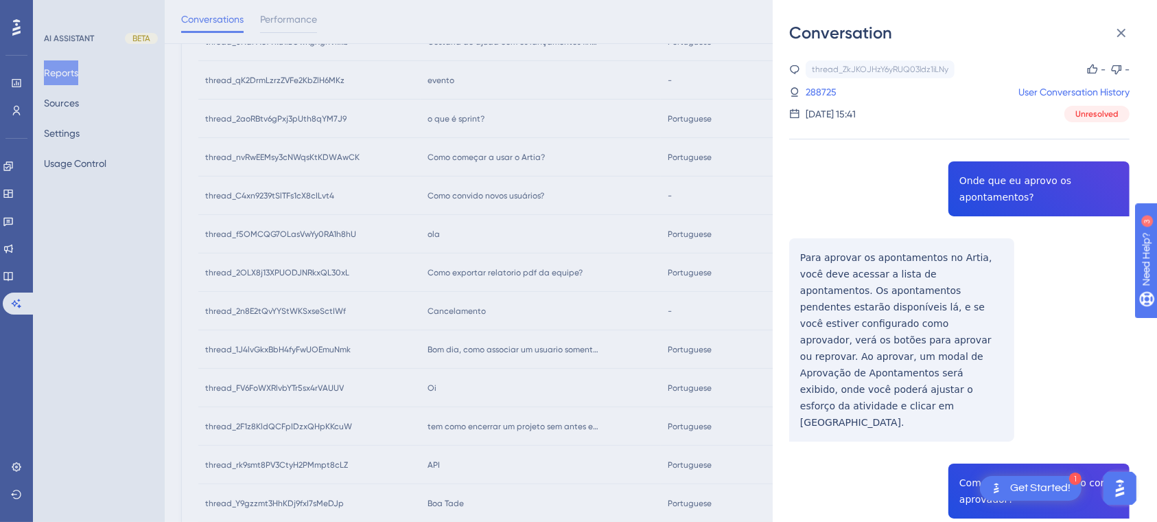
scroll to position [581, 0]
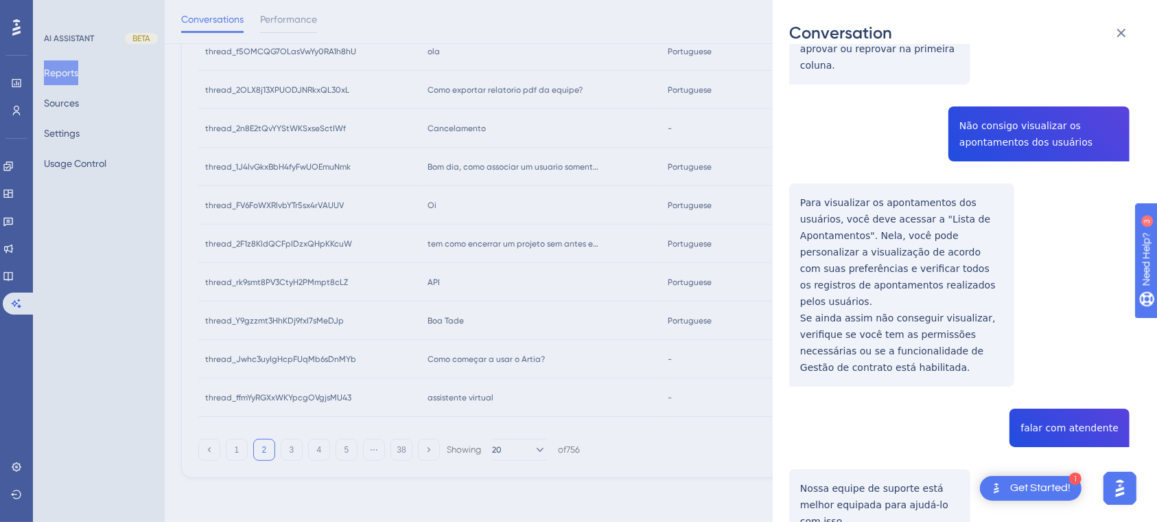
scroll to position [888, 0]
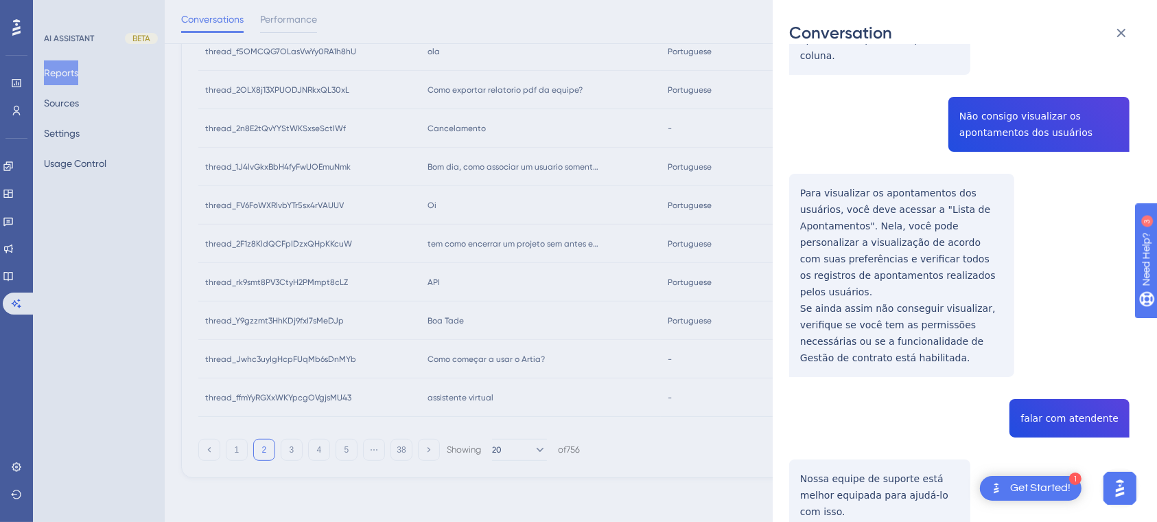
click at [540, 477] on div "Conversation thread_ZkJKOJHzY6yRUQ03ldz1iLNy Copy - - 288725 User Conversation …" at bounding box center [578, 261] width 1157 height 522
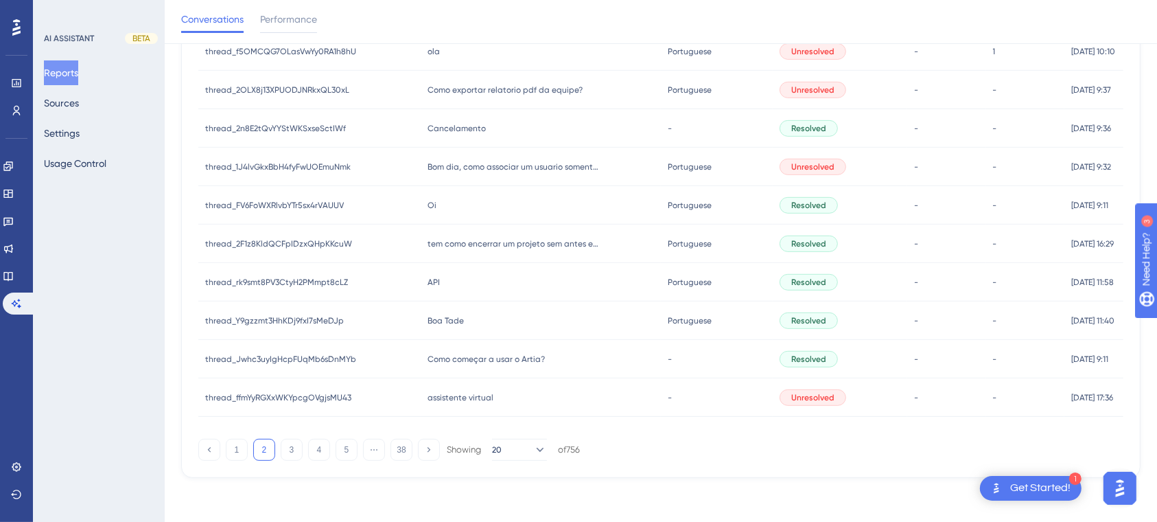
click at [489, 360] on span "Como começar a usar o Artia?" at bounding box center [485, 358] width 117 height 11
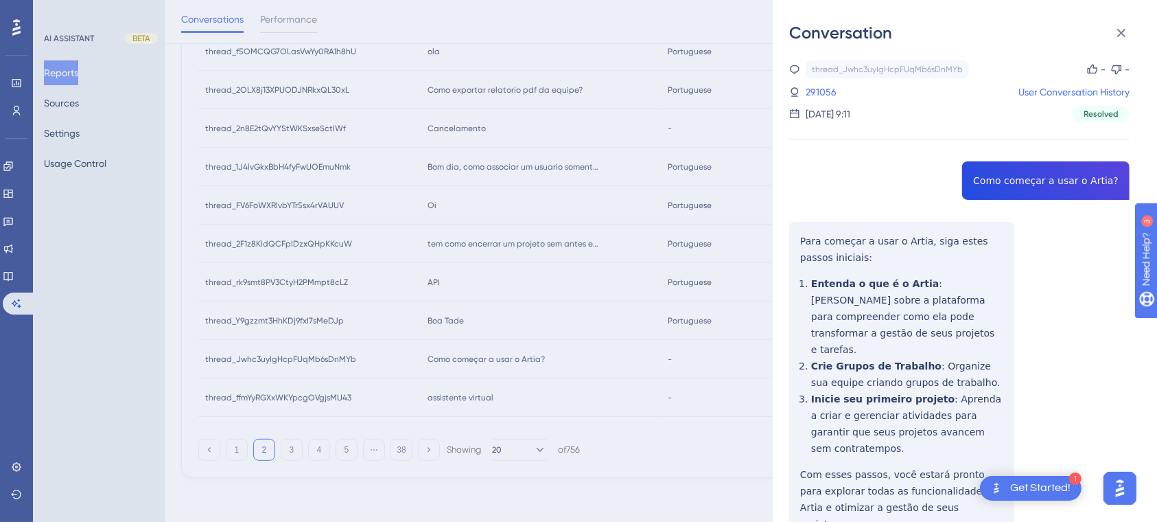
click at [1016, 328] on div "thread_Jwhc3uyIgHcpFUqMb6sDnMYb Copy - - 291056 User Conversation History [DATE…" at bounding box center [959, 336] width 340 height 552
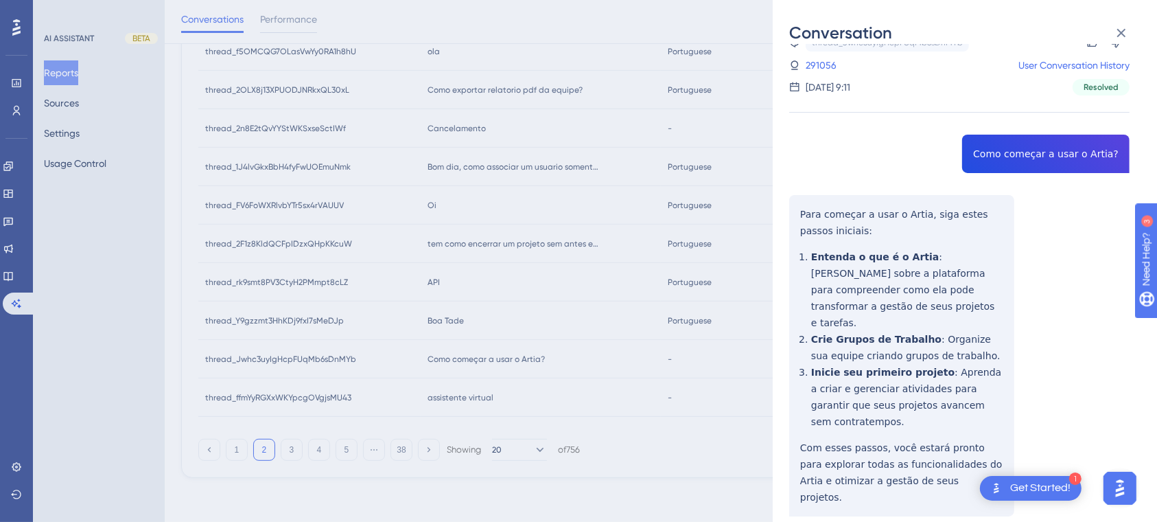
scroll to position [27, 0]
click at [565, 481] on div "Conversation thread_Jwhc3uyIgHcpFUqMb6sDnMYb Copy - - 291056 User Conversation …" at bounding box center [578, 261] width 1157 height 522
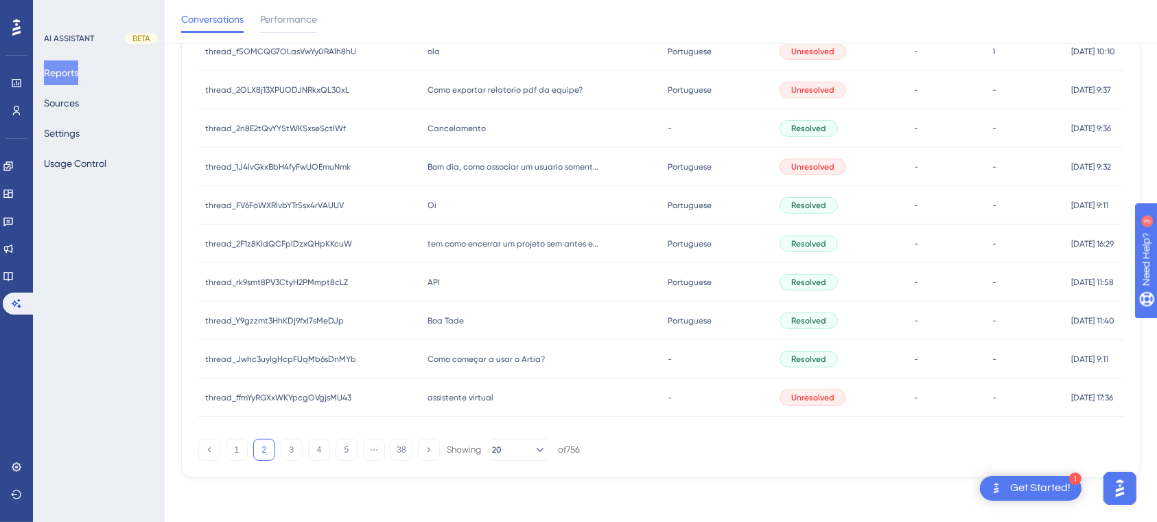
click at [469, 403] on div "assistente virtual assistente virtual" at bounding box center [540, 397] width 239 height 38
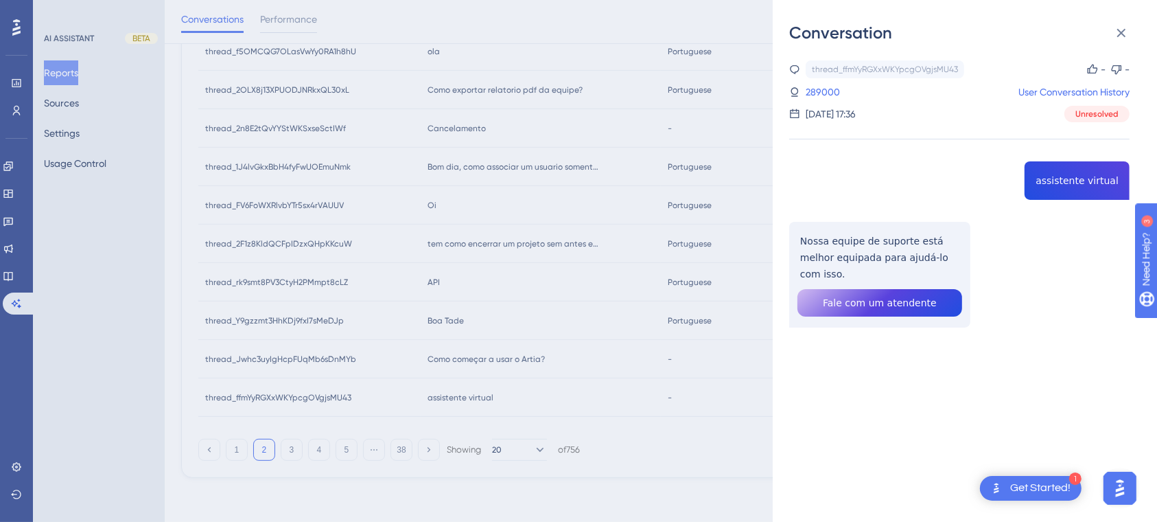
click at [543, 484] on div "Conversation thread_ffmYyRGXxWKYpcgOVgjsMU43 Copy - - 289000 User Conversation …" at bounding box center [578, 261] width 1157 height 522
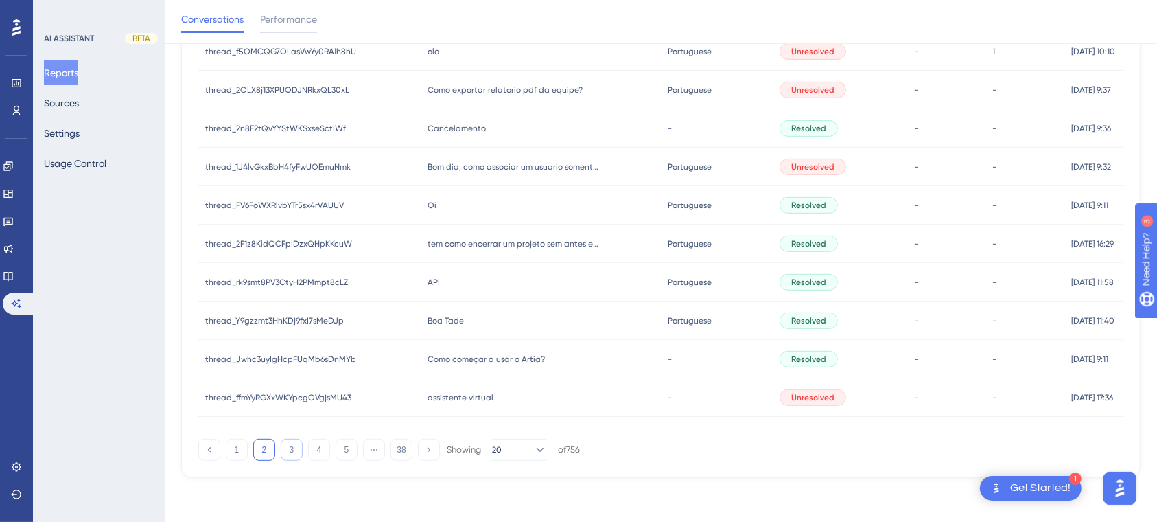
click at [288, 447] on button "3" at bounding box center [292, 449] width 22 height 22
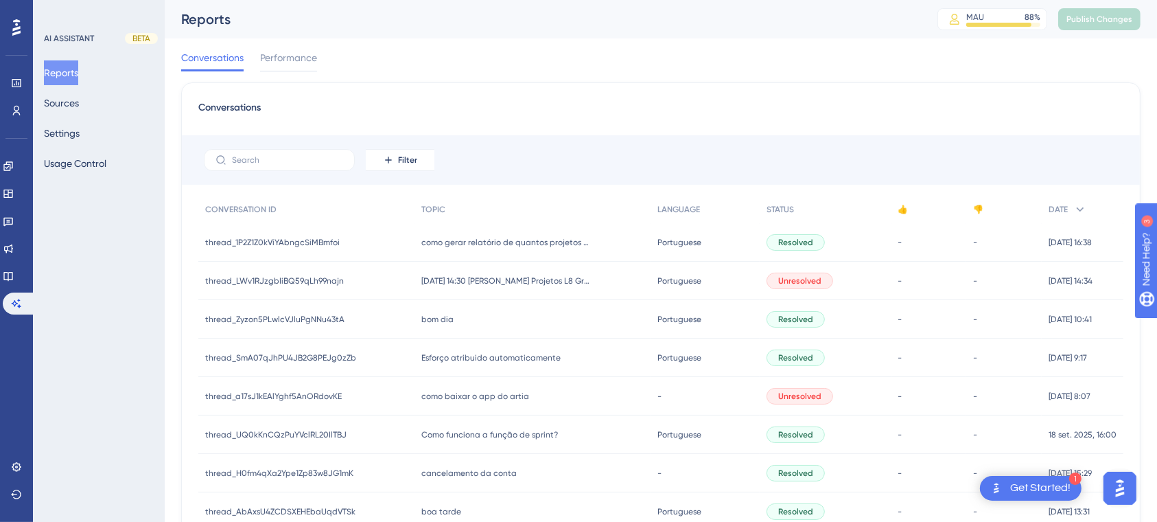
scroll to position [30, 0]
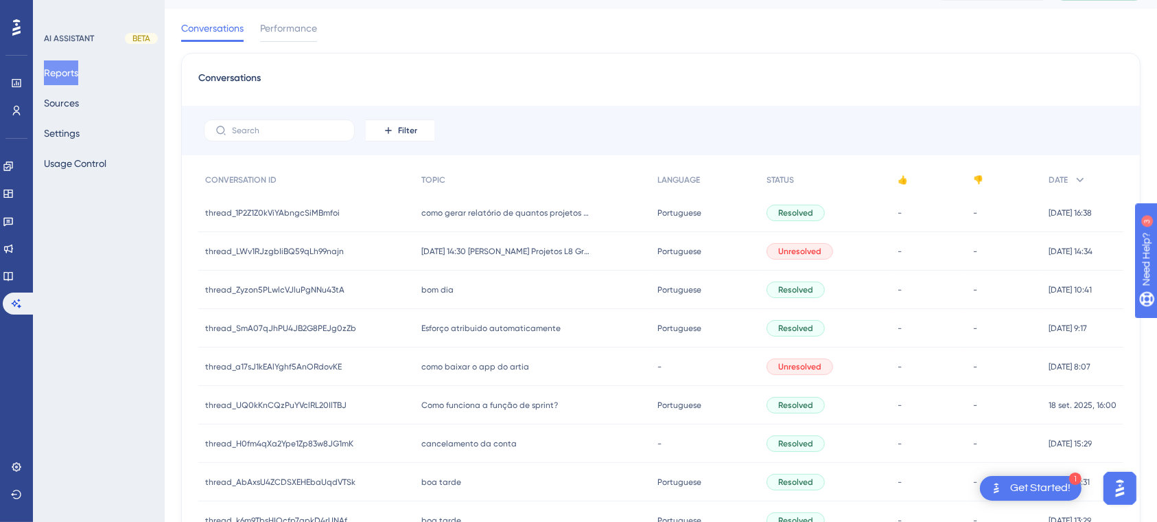
click at [553, 255] on div "[DATE] 14:30 [PERSON_NAME] Projetos L8 Group > PROJETOS [PERSON_NAME] > 1 - Ini…" at bounding box center [532, 251] width 237 height 38
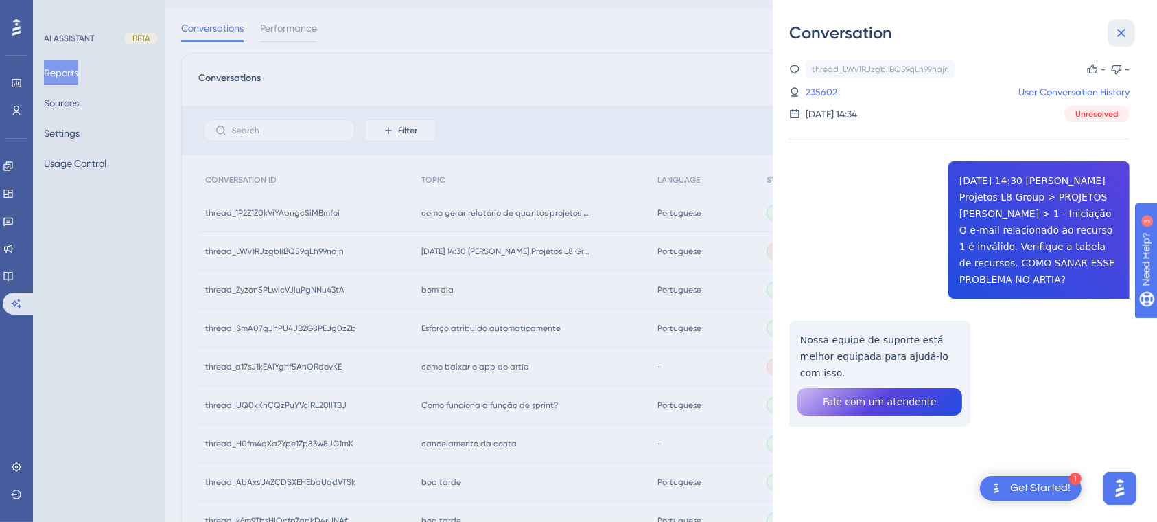
click at [1124, 27] on icon at bounding box center [1121, 33] width 16 height 16
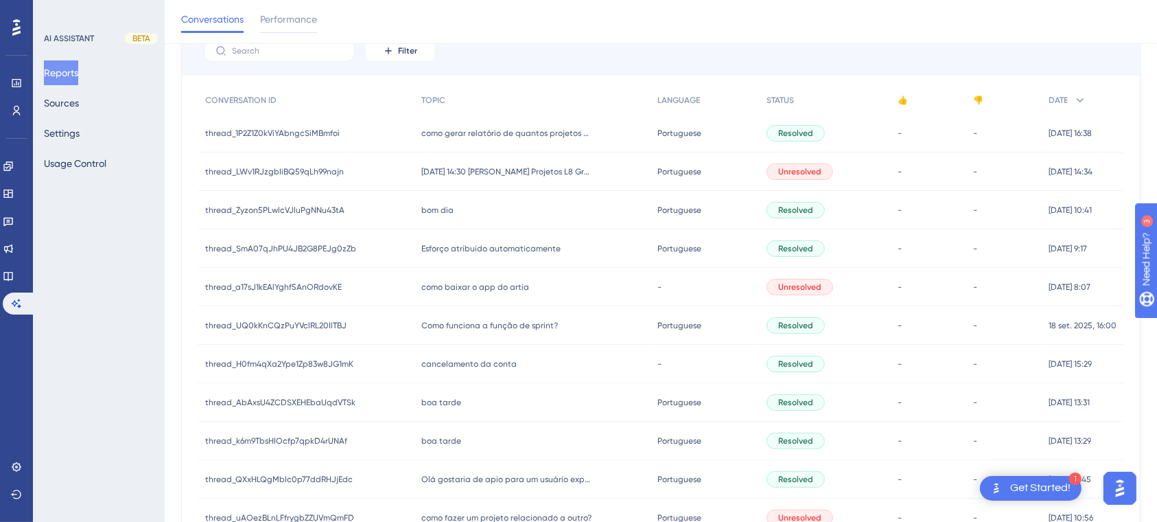
scroll to position [161, 0]
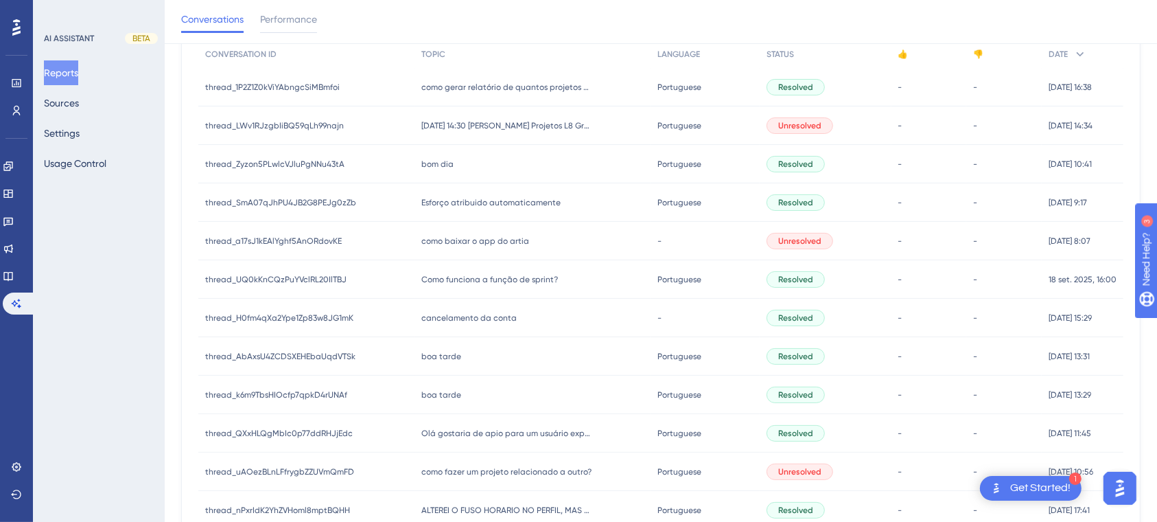
click at [500, 244] on span "como baixar o app do artia" at bounding box center [475, 240] width 108 height 11
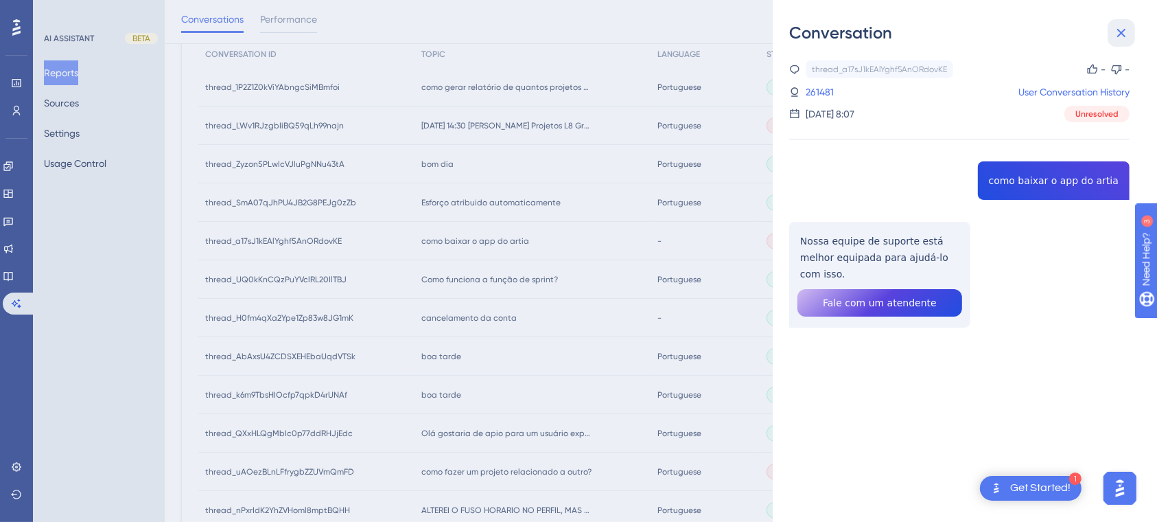
click at [1120, 36] on icon at bounding box center [1121, 33] width 16 height 16
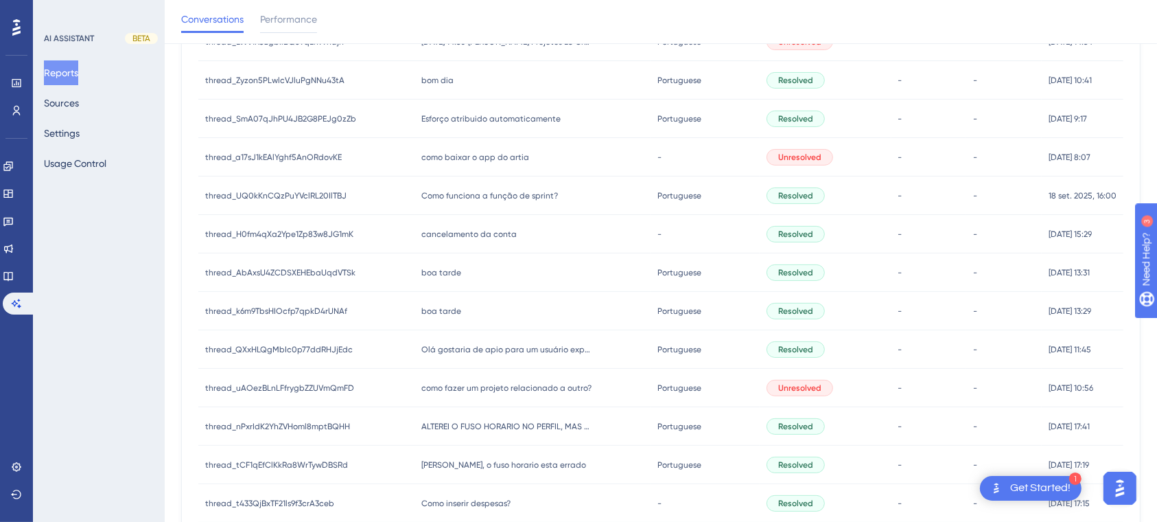
scroll to position [291, 0]
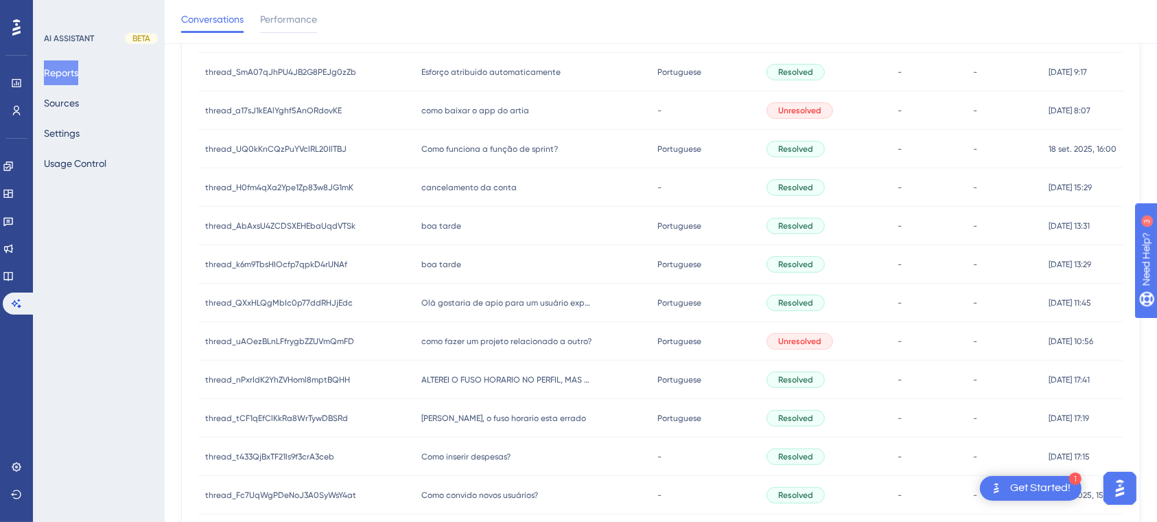
click at [543, 341] on span "como fazer um projeto relacionado a outro?" at bounding box center [506, 341] width 170 height 11
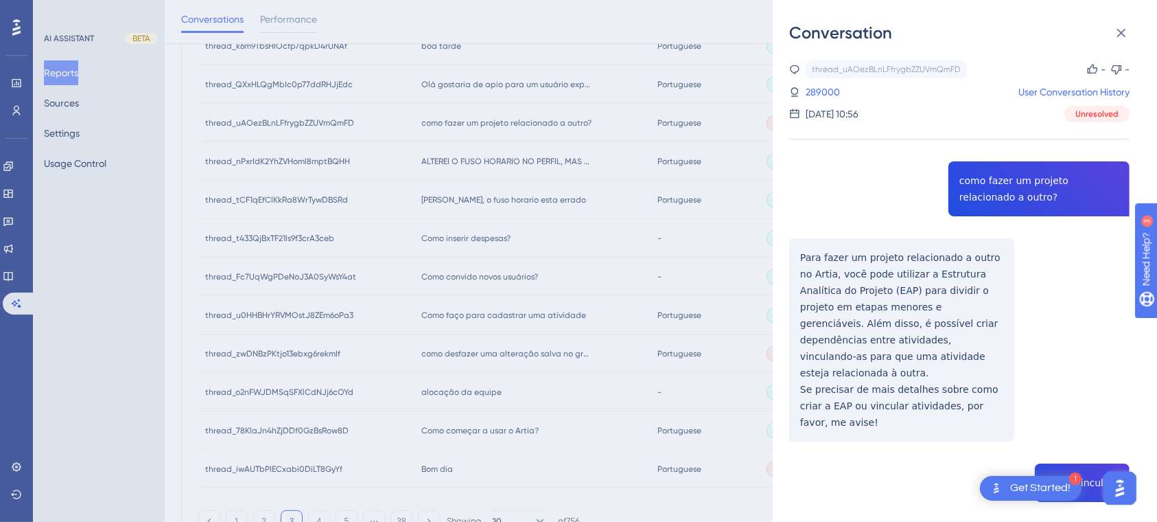
scroll to position [581, 0]
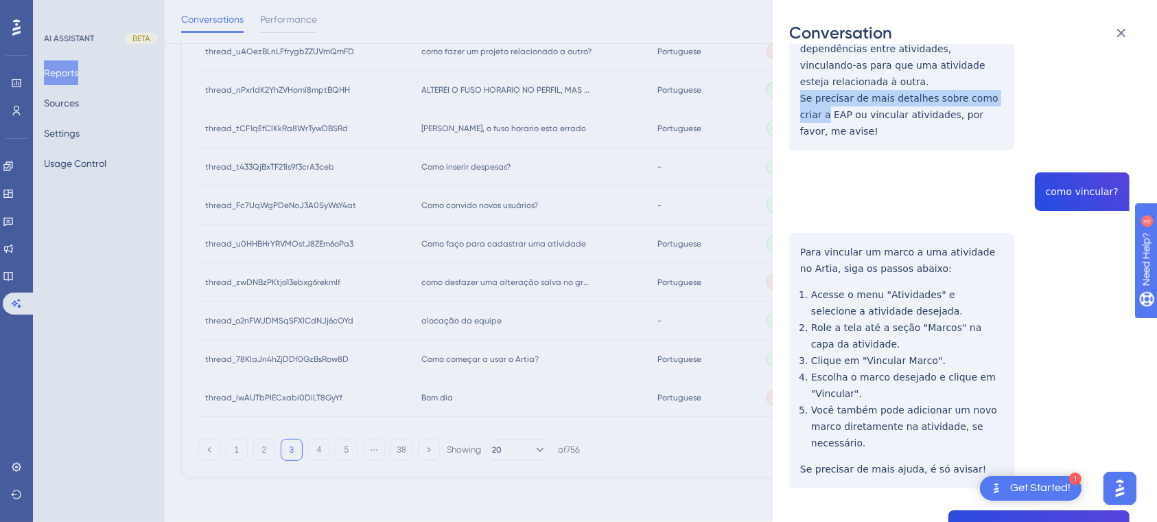
scroll to position [468, 0]
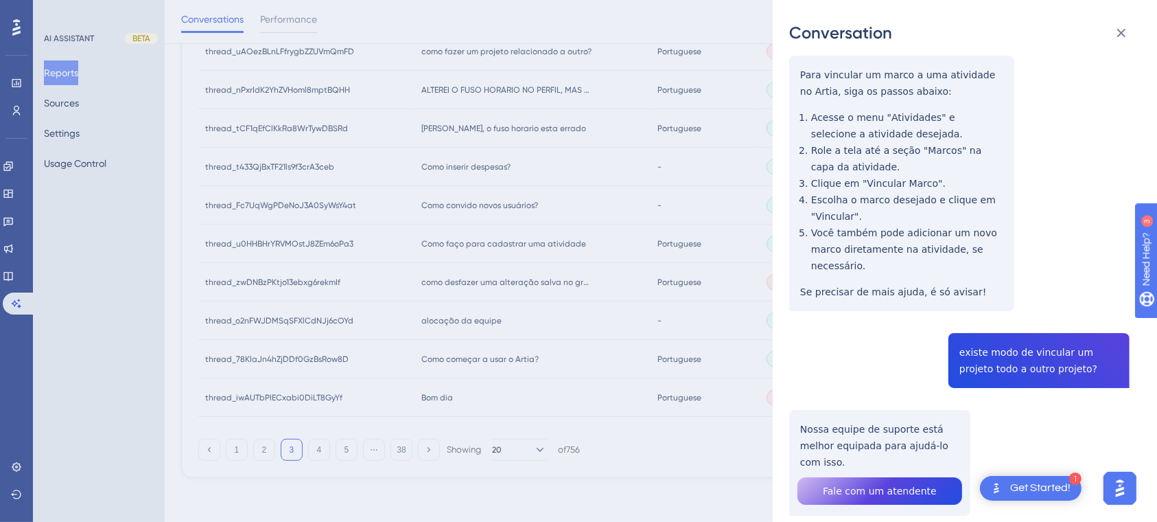
click at [540, 493] on div "Conversation thread_uAOezBLnLFfrygbZZUVmQmFD Copy - - 289000 User Conversation …" at bounding box center [578, 261] width 1157 height 522
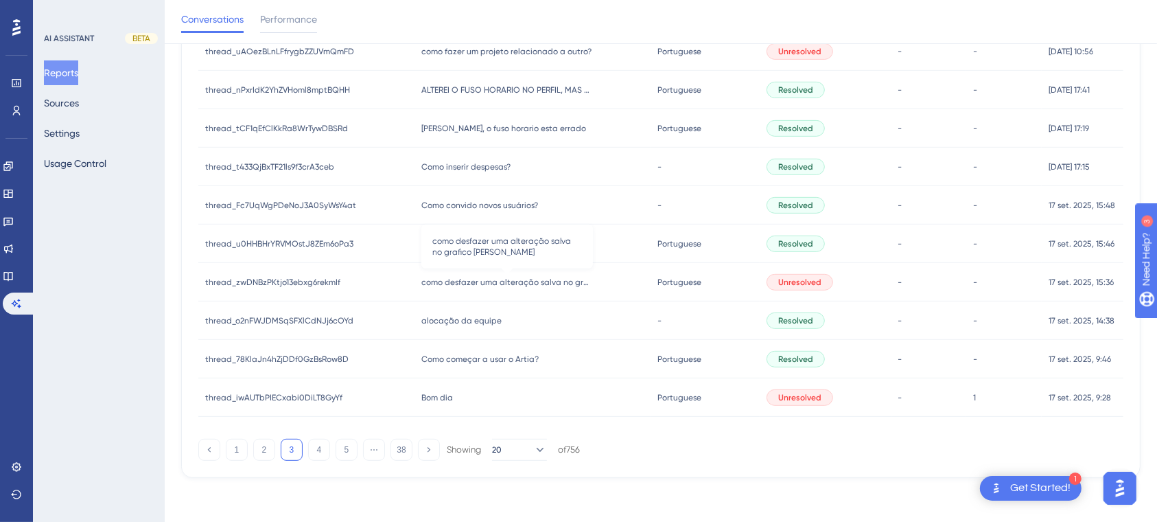
click at [500, 280] on span "como desfazer uma alteração salva no grafico [PERSON_NAME]" at bounding box center [507, 282] width 172 height 11
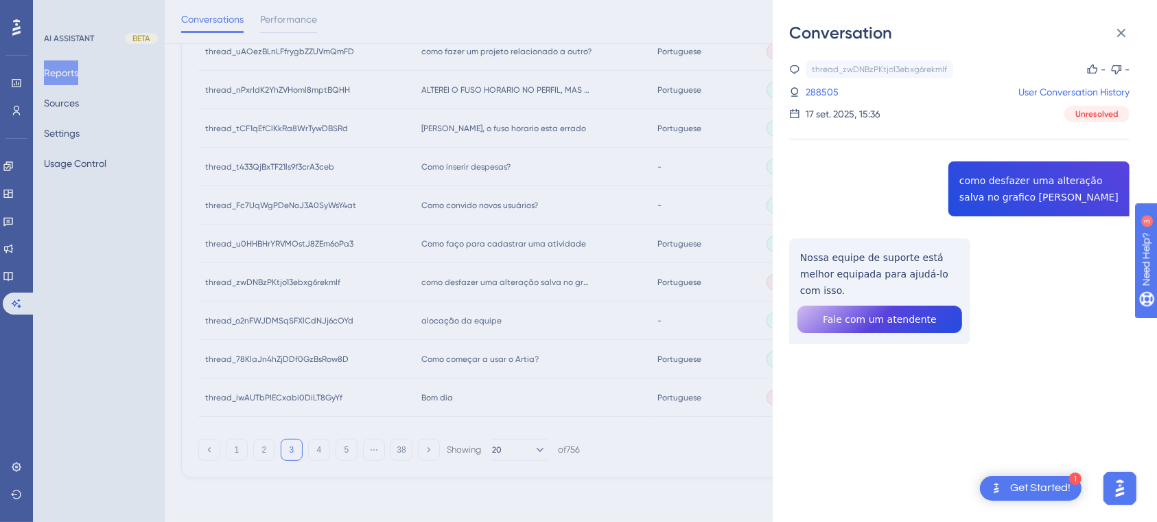
click at [607, 491] on div "Conversation thread_zwDNBzPKtjo13ebxg6rekmIf Copy - - 288505 User Conversation …" at bounding box center [578, 261] width 1157 height 522
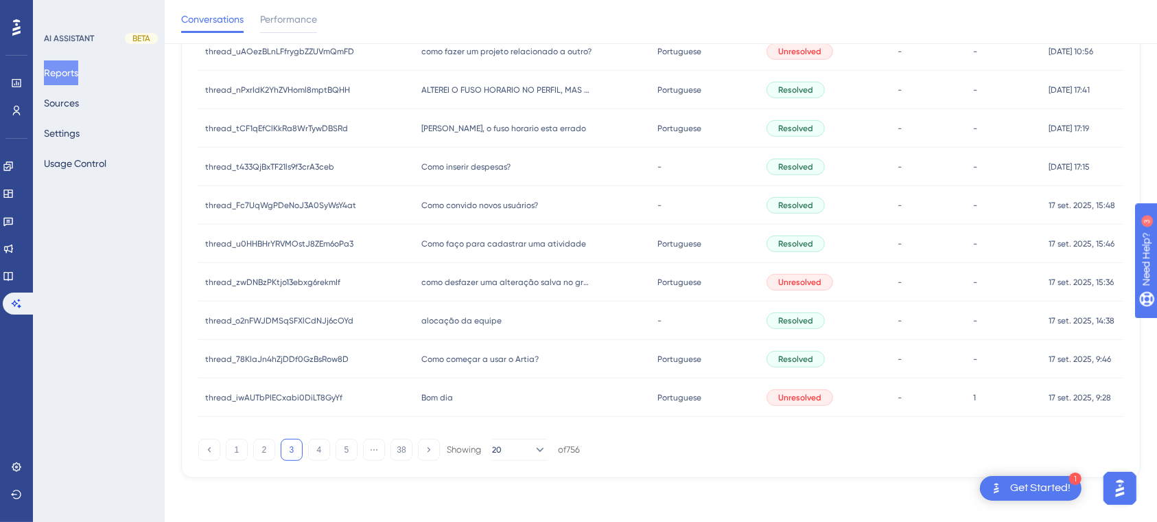
click at [441, 400] on span "Bom dia" at bounding box center [437, 397] width 32 height 11
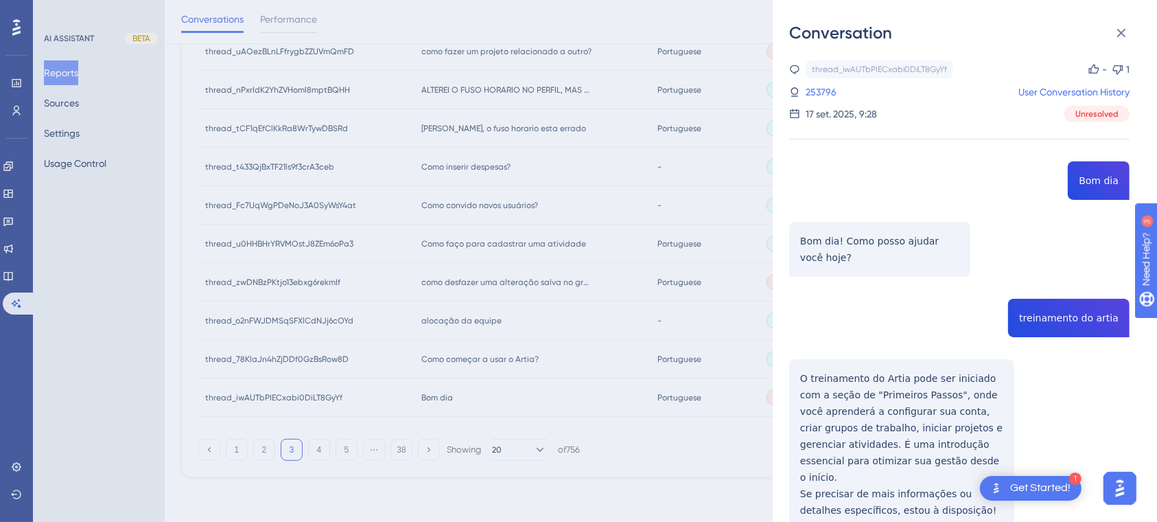
click at [909, 318] on div "thread_iwAUTbPIECxabi0DiLT8GyYf Copy - 1 253796 User Conversation History [DATE…" at bounding box center [959, 437] width 340 height 754
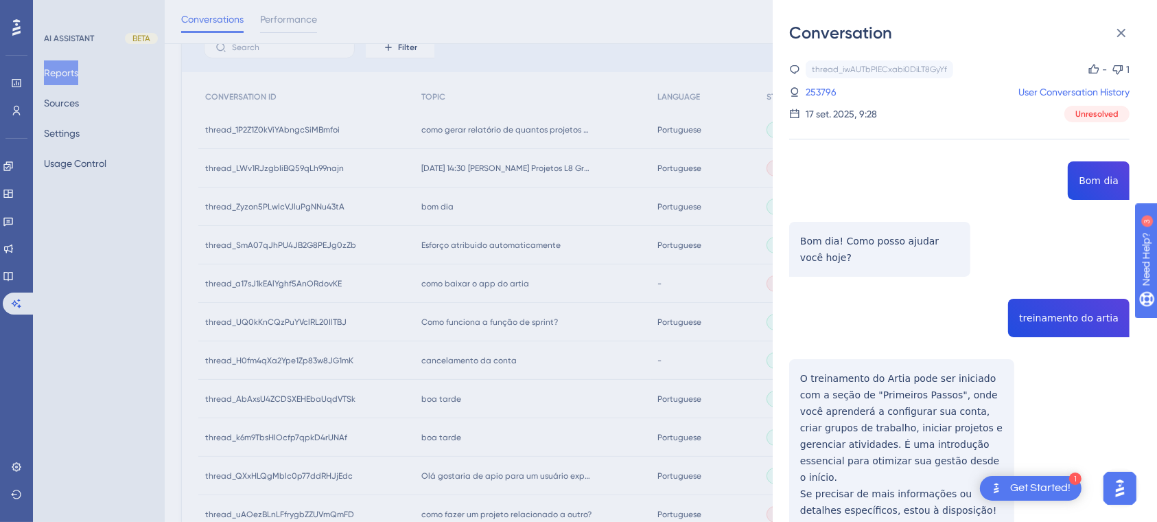
scroll to position [68, 0]
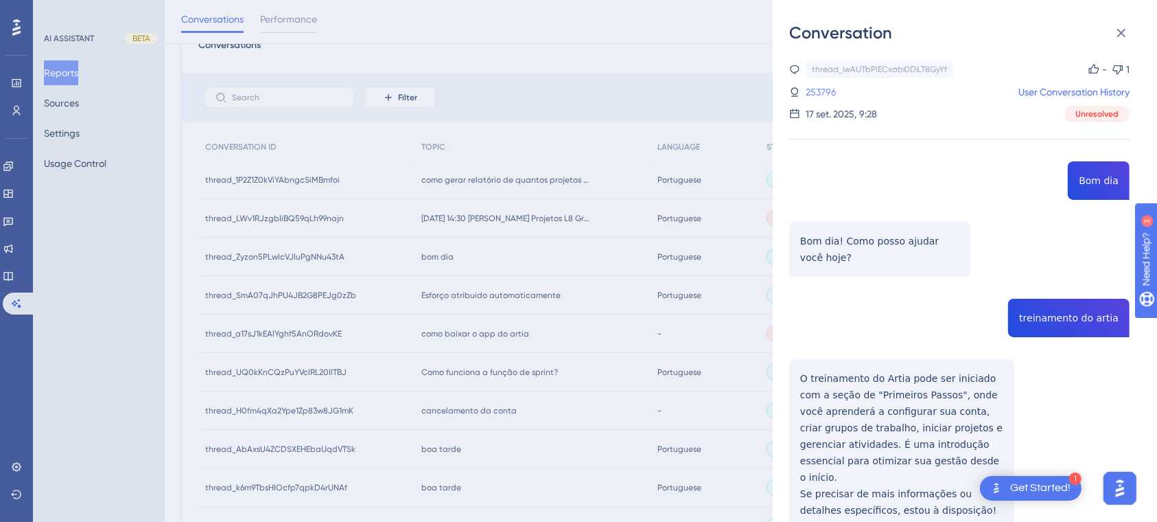
click at [812, 91] on link "253796" at bounding box center [821, 92] width 31 height 16
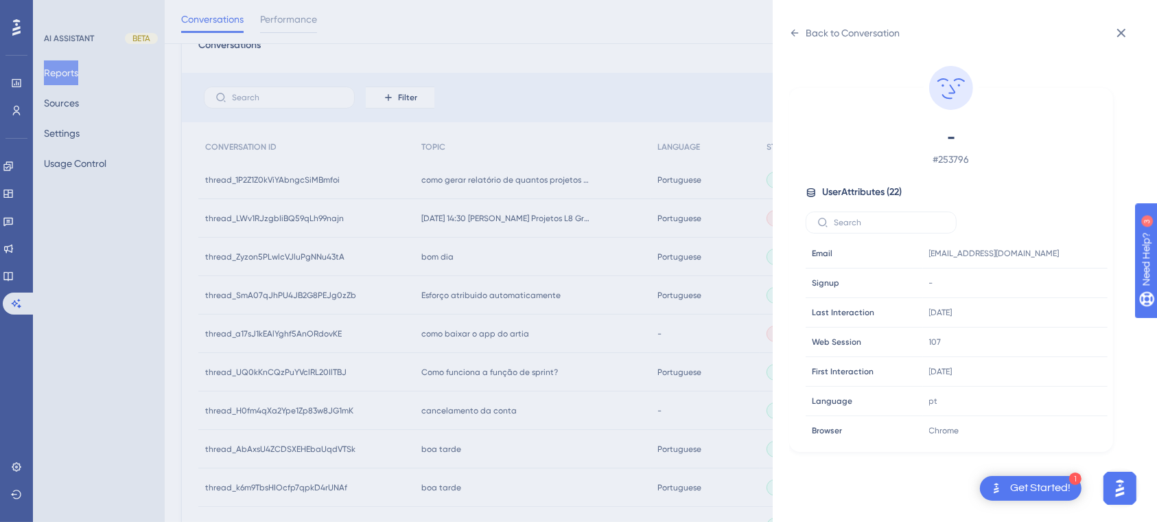
click at [697, 33] on div "Back to Conversation - # 253796 User Attributes ( 22 ) Email Email [EMAIL_ADDRE…" at bounding box center [578, 261] width 1157 height 522
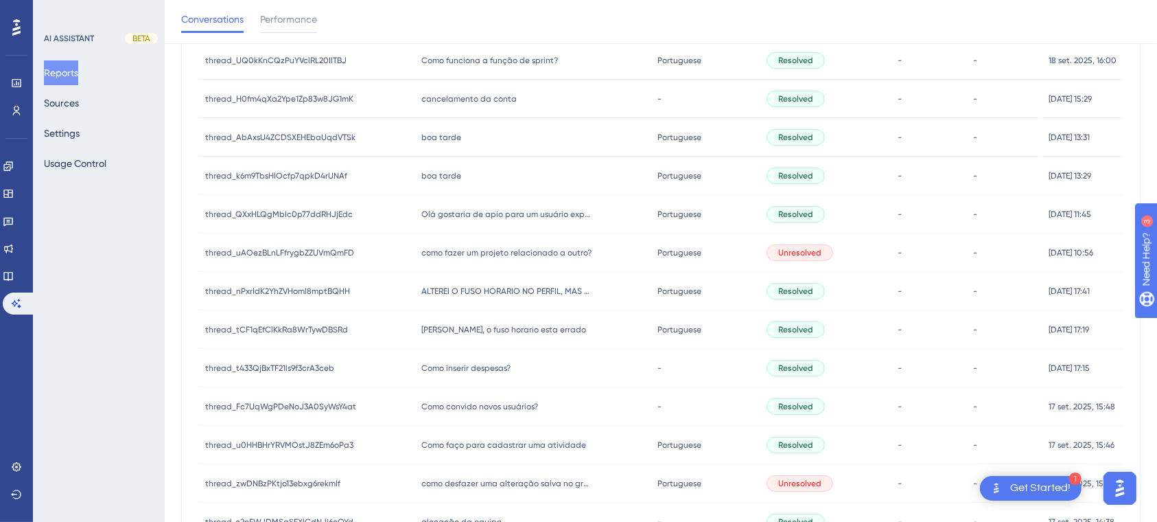
scroll to position [581, 0]
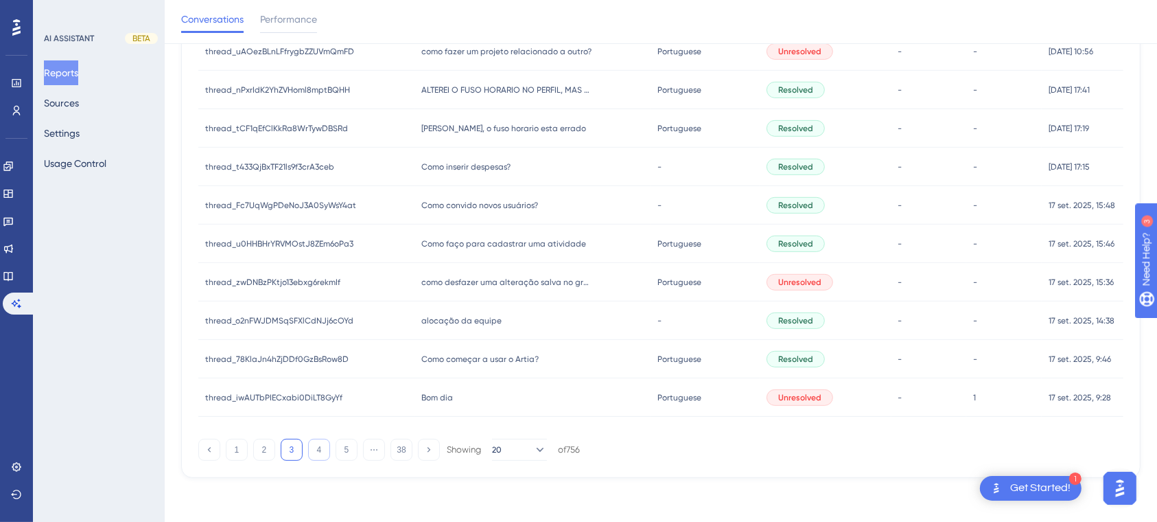
click at [317, 446] on button "4" at bounding box center [319, 449] width 22 height 22
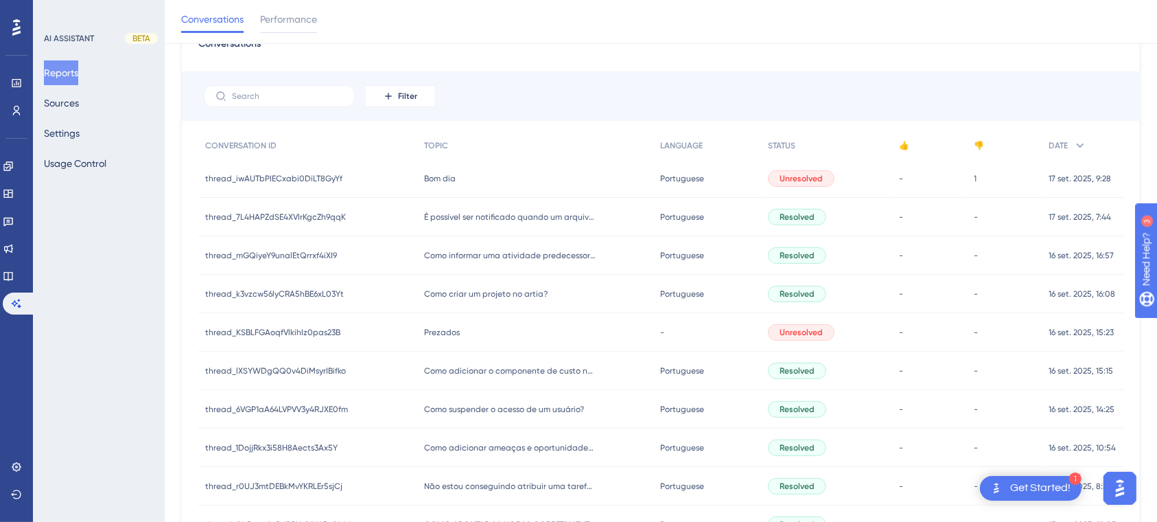
scroll to position [36, 0]
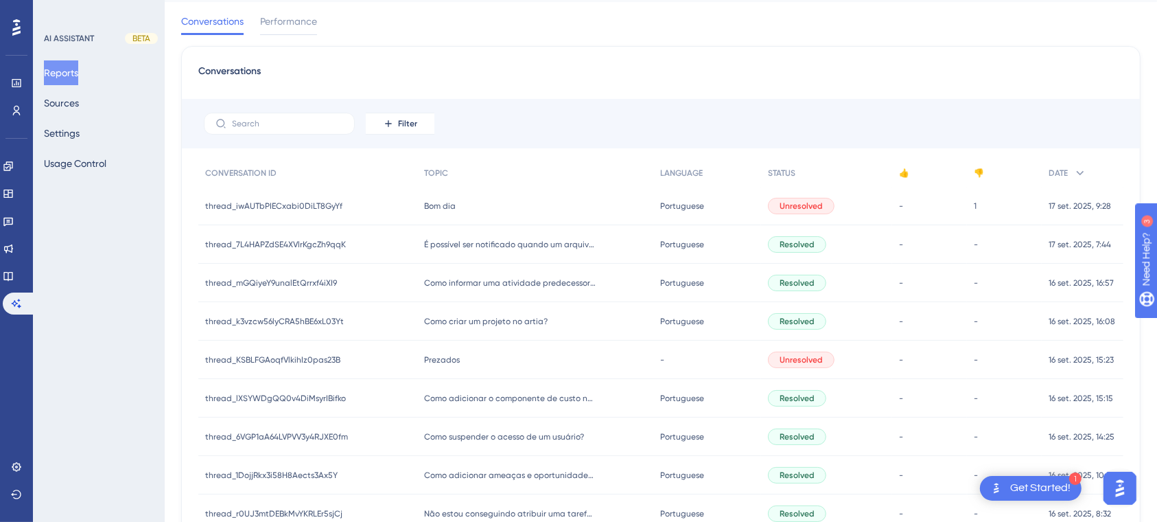
click at [423, 195] on div "Bom dia Bom dia" at bounding box center [535, 206] width 236 height 38
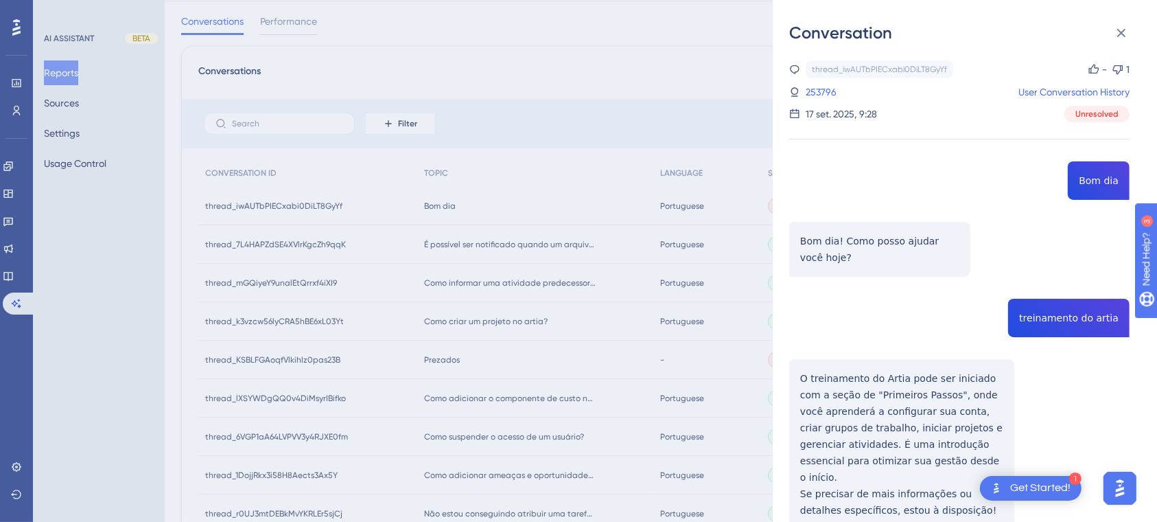
click at [658, 96] on div "Conversation thread_iwAUTbPIECxabi0DiLT8GyYf Copy - 1 253796 User Conversation …" at bounding box center [578, 261] width 1157 height 522
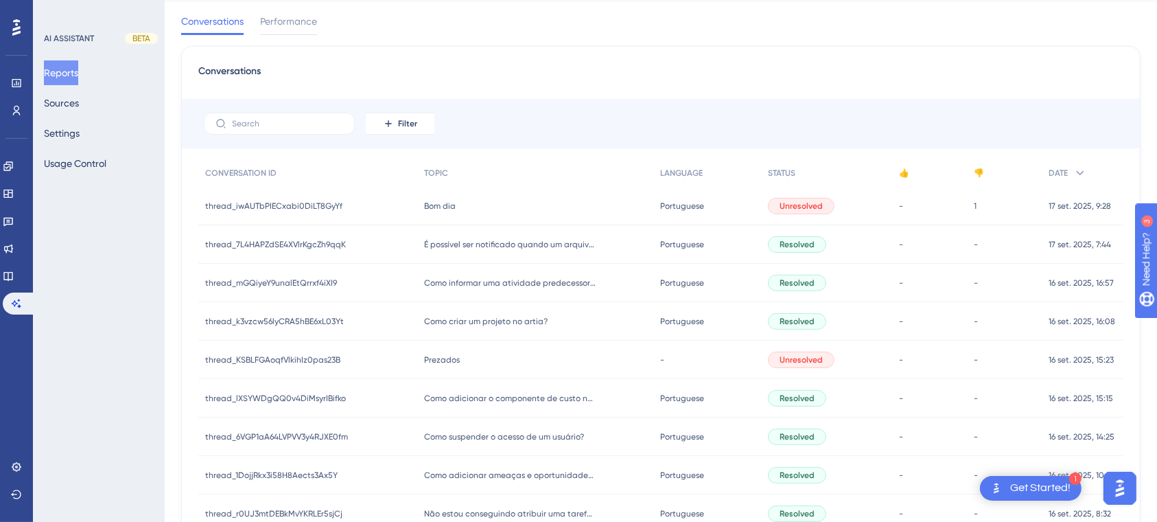
click at [454, 368] on div "Prezados Prezados" at bounding box center [535, 359] width 236 height 38
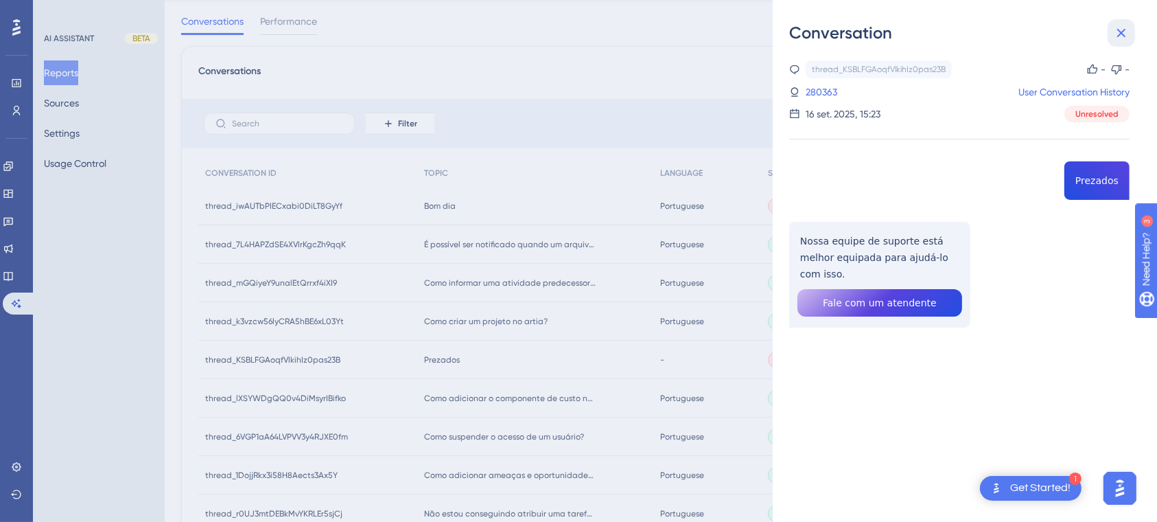
click at [1127, 26] on icon at bounding box center [1121, 33] width 16 height 16
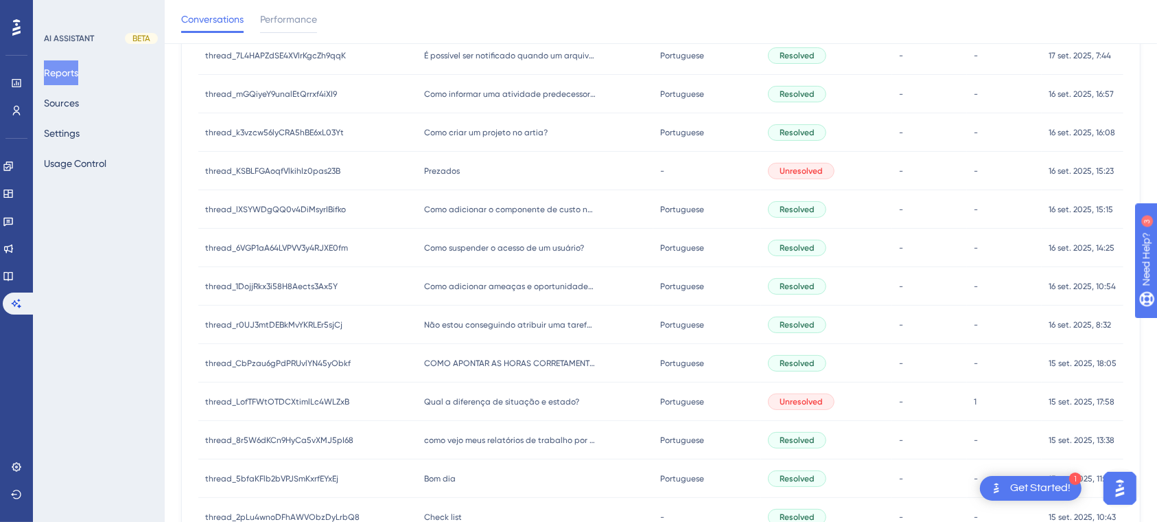
scroll to position [240, 0]
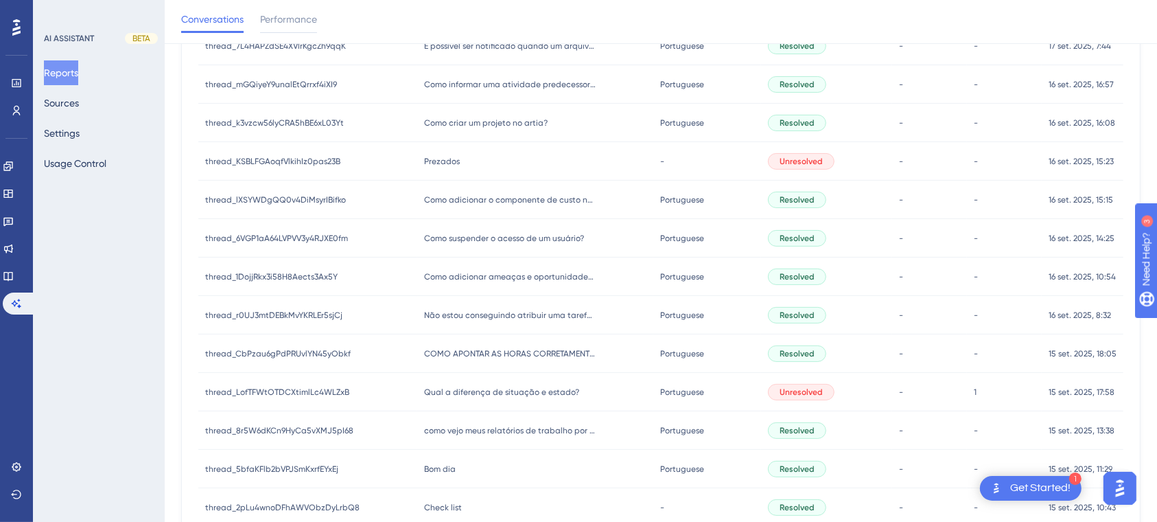
click at [506, 388] on span "Qual a diferença de situação e estado?" at bounding box center [501, 391] width 155 height 11
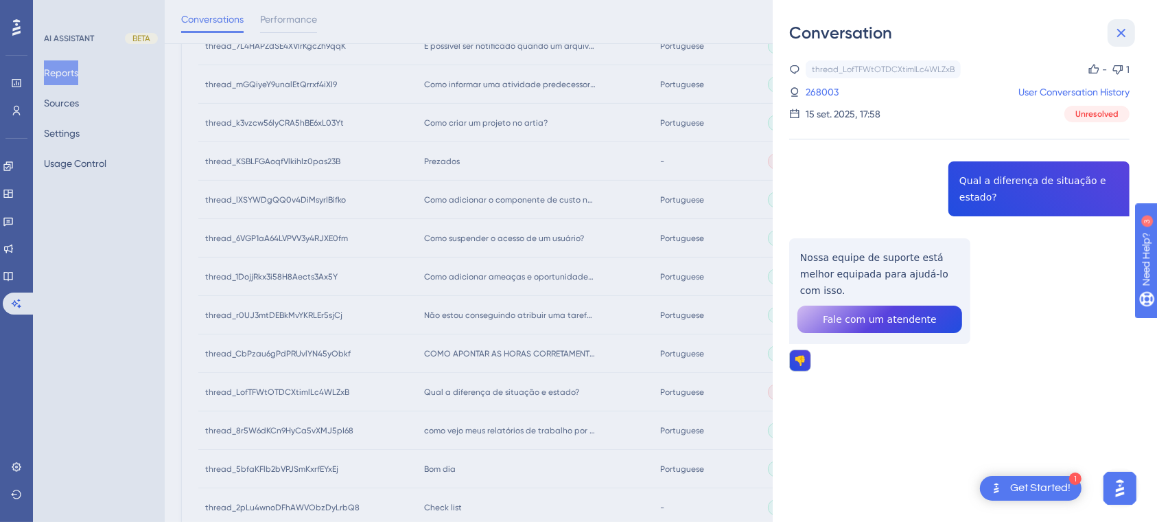
click at [1122, 31] on icon at bounding box center [1121, 33] width 9 height 9
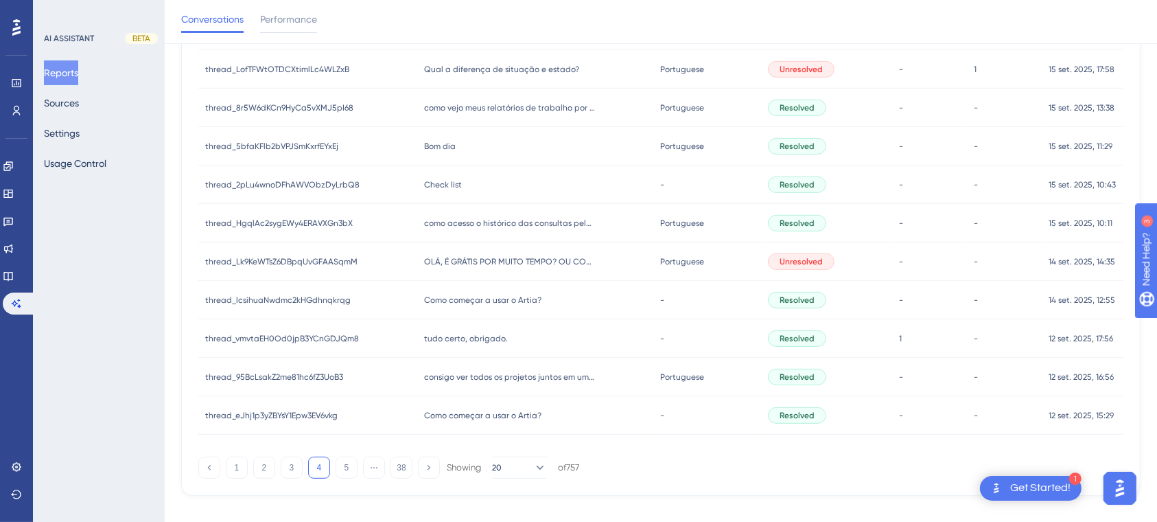
scroll to position [581, 0]
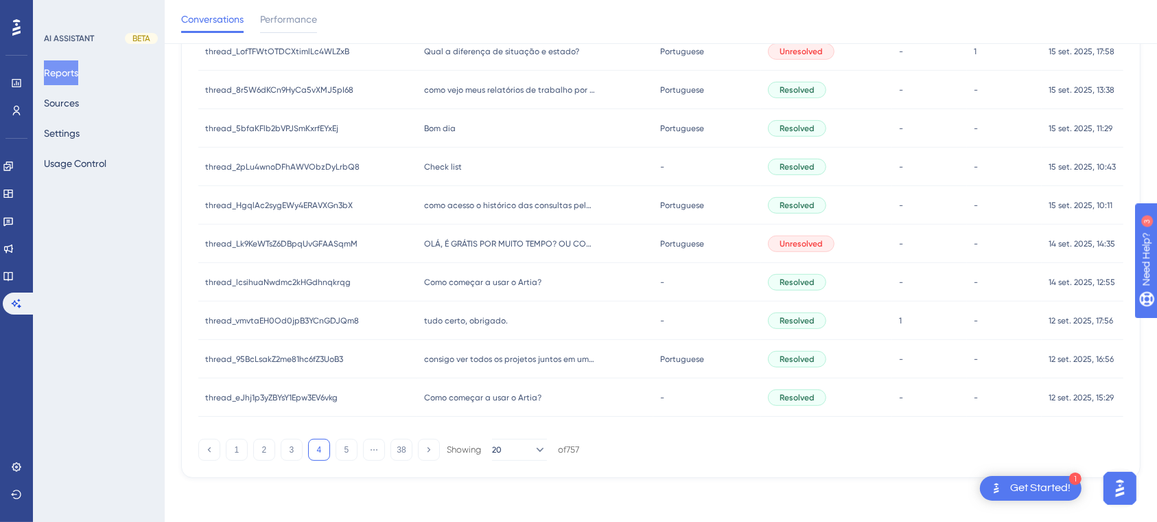
click at [480, 323] on span "tudo certo, obrigado." at bounding box center [466, 320] width 84 height 11
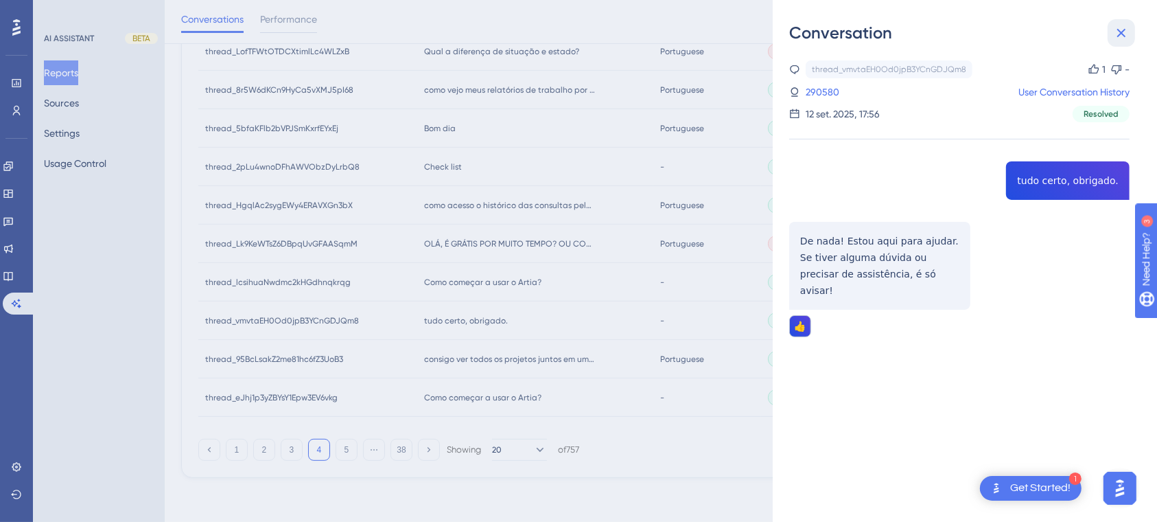
click at [1121, 29] on icon at bounding box center [1121, 33] width 16 height 16
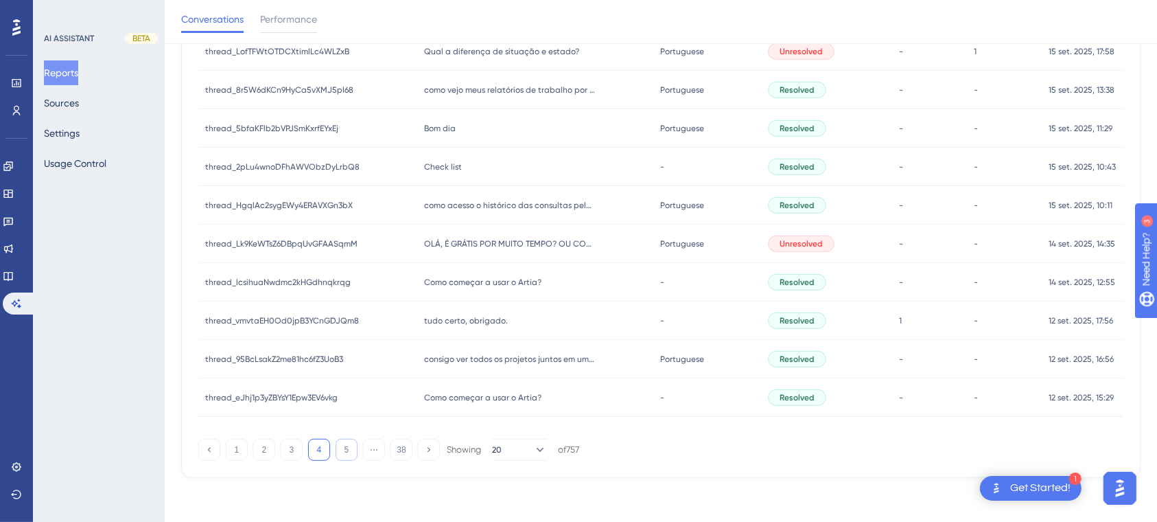
click at [344, 448] on button "5" at bounding box center [347, 449] width 22 height 22
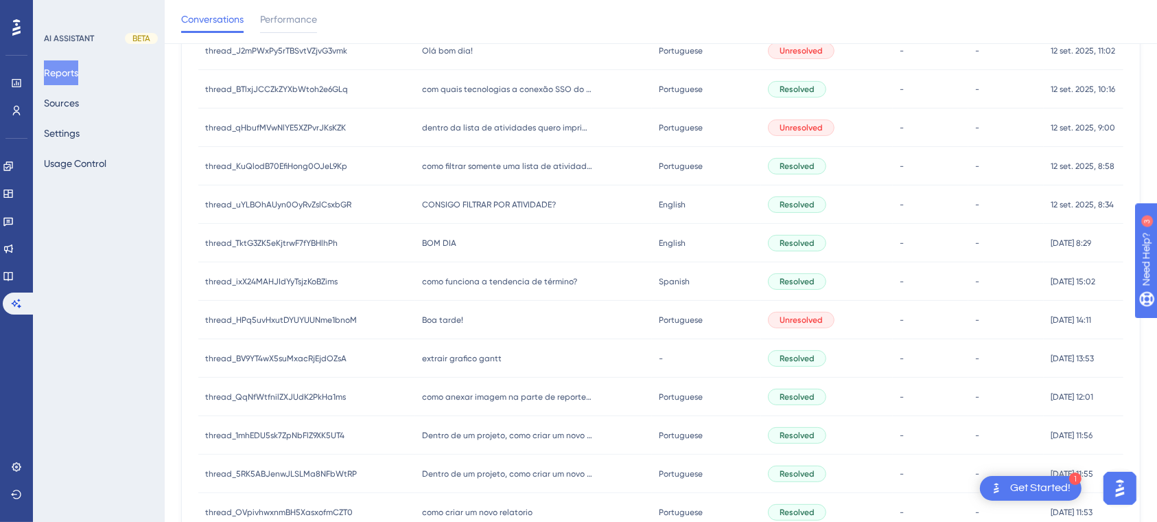
scroll to position [356, 0]
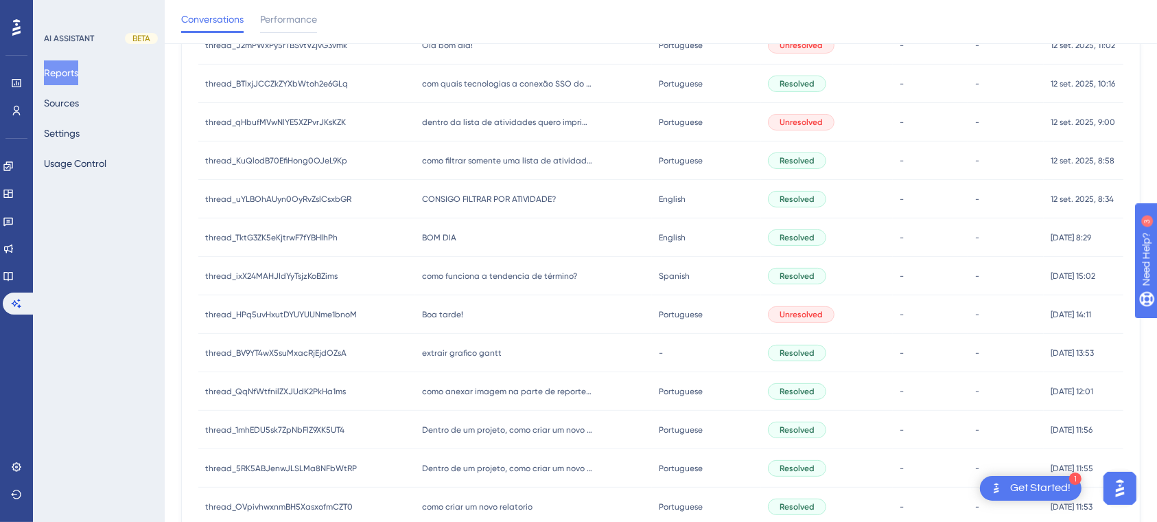
click at [450, 316] on span "Boa tarde!" at bounding box center [442, 314] width 41 height 11
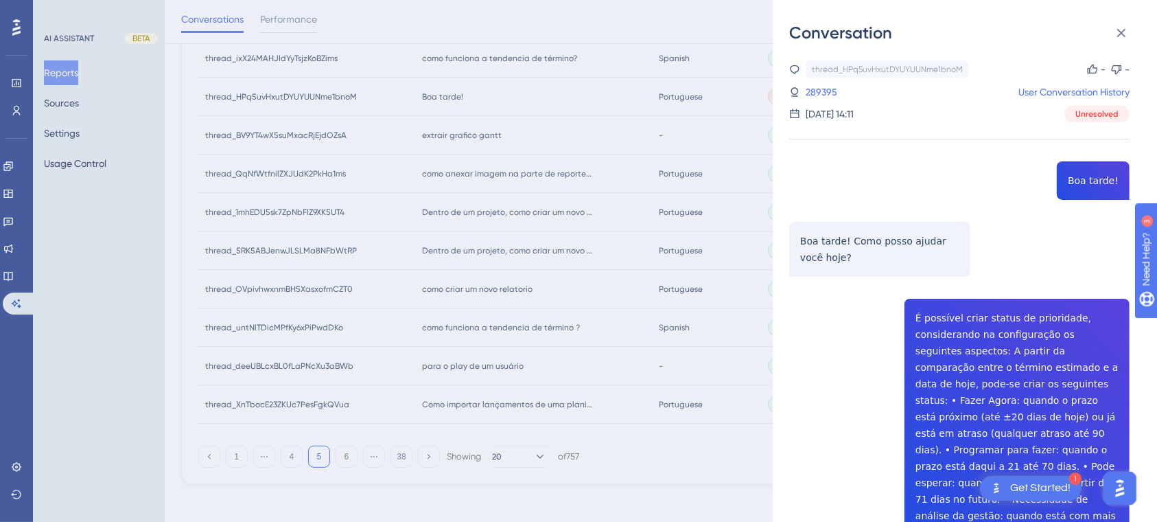
scroll to position [581, 0]
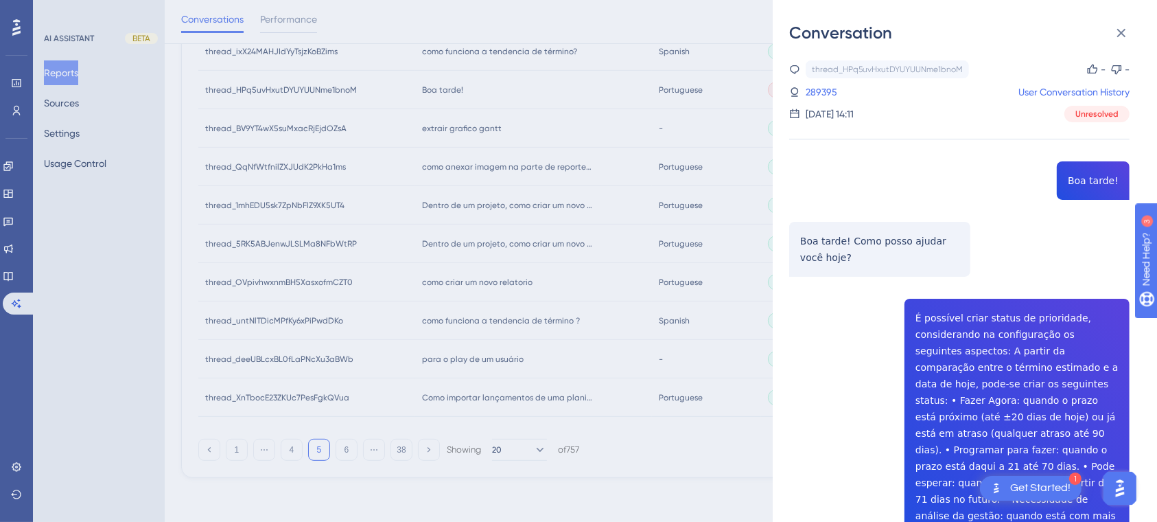
drag, startPoint x: 1163, startPoint y: 193, endPoint x: 10, endPoint y: 21, distance: 1165.5
click at [646, 468] on div "Conversation thread_HPq5uvHxutDYUYUUNme1bnoM Copy - - 289395 User Conversation …" at bounding box center [578, 261] width 1157 height 522
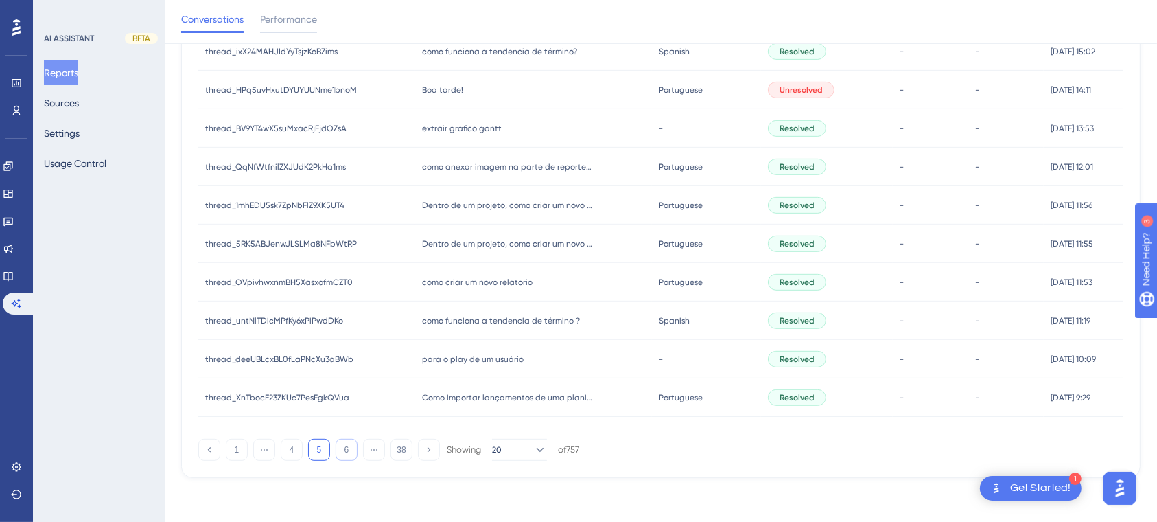
click at [347, 451] on button "6" at bounding box center [347, 449] width 22 height 22
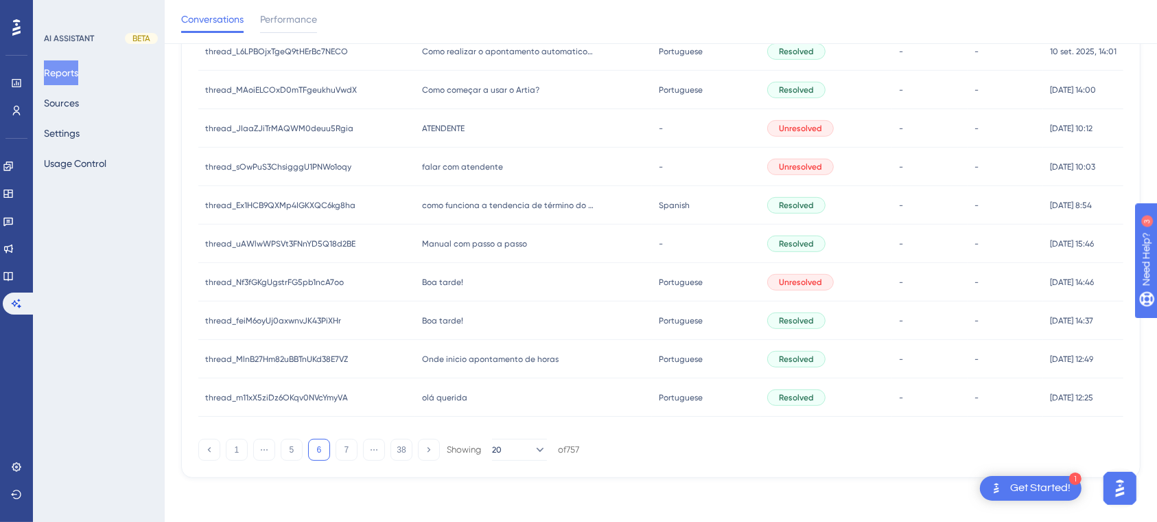
click at [460, 138] on div "ATENDENTE ATENDENTE" at bounding box center [533, 128] width 237 height 38
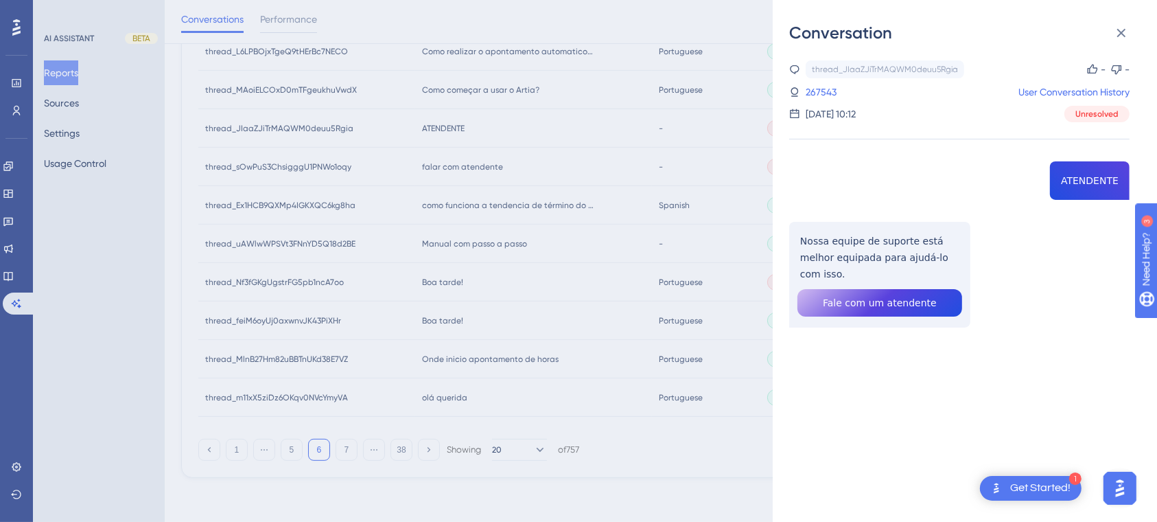
click at [662, 115] on div "Conversation thread_JIaaZJiTrMAQWM0deuu5Rgia Copy - - 267543 User Conversation …" at bounding box center [578, 261] width 1157 height 522
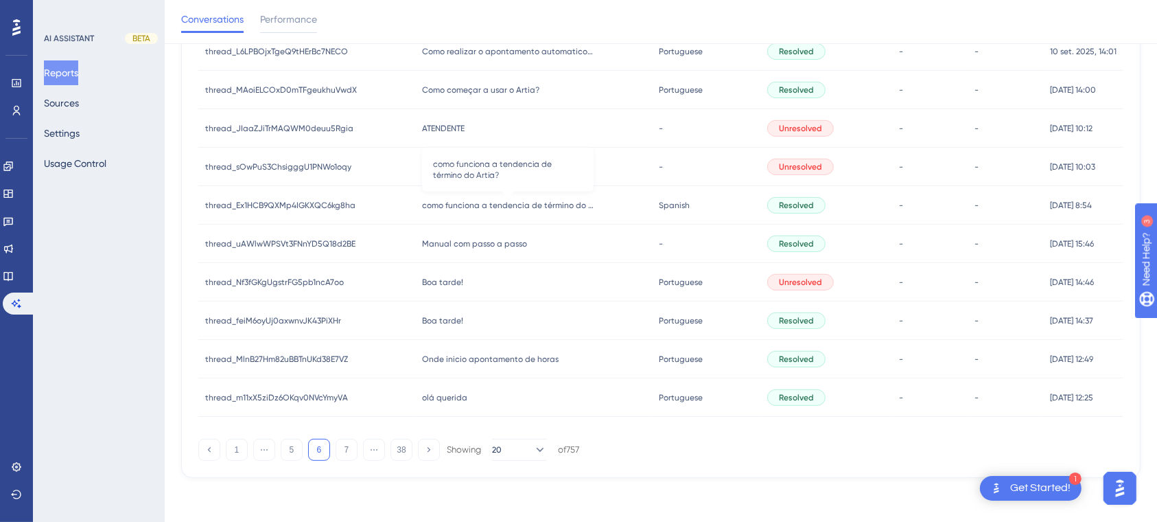
click at [517, 206] on span "como funciona a tendencia de término do Artia?" at bounding box center [508, 205] width 172 height 11
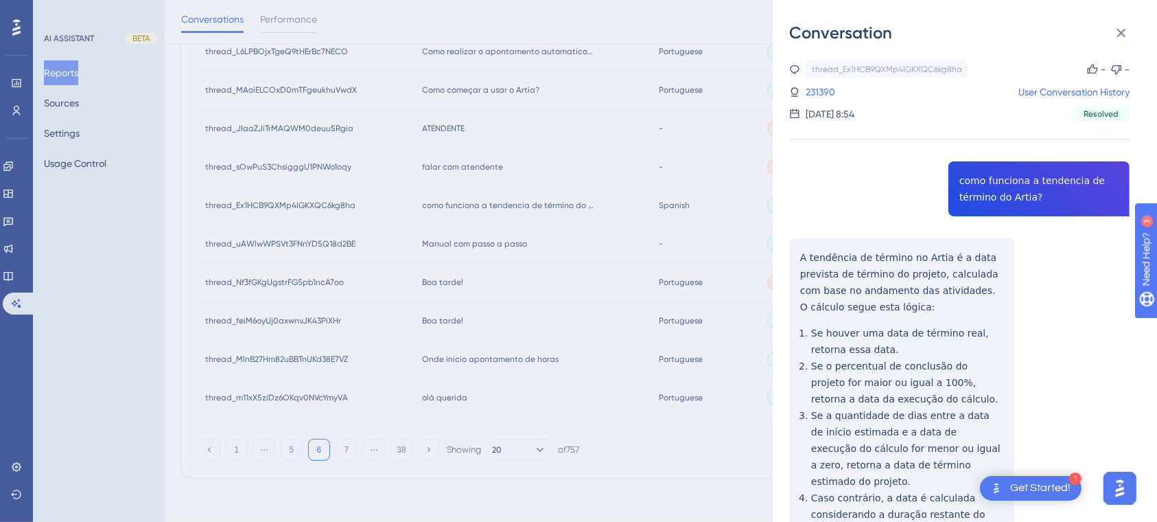
click at [592, 248] on div "Conversation thread_Ex1HCB9QXMp4IGKXQC6kg8ha Copy - - 231390 User Conversation …" at bounding box center [578, 261] width 1157 height 522
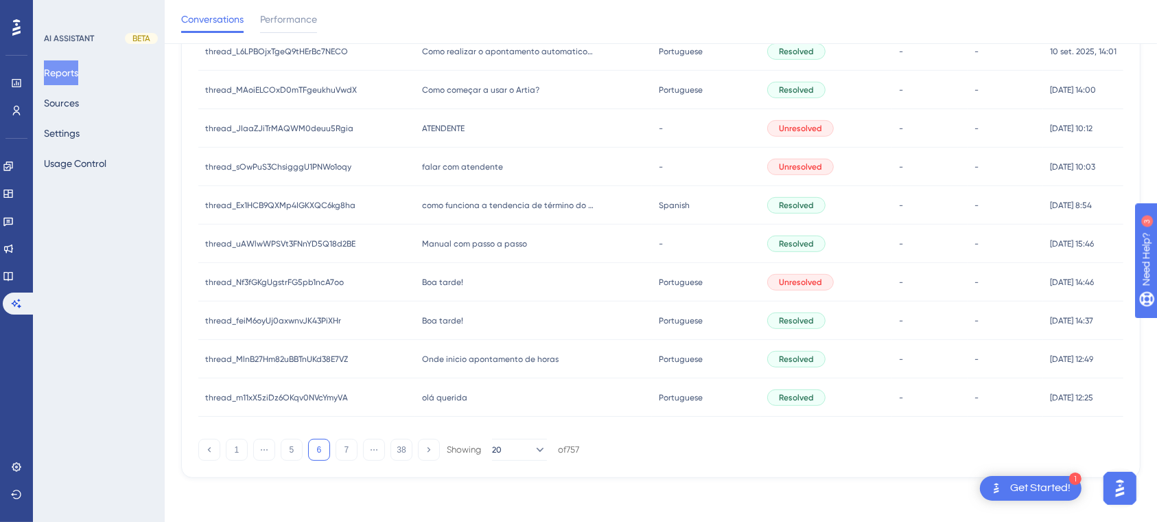
click at [480, 281] on div "Boa tarde! Boa tarde!" at bounding box center [533, 282] width 237 height 38
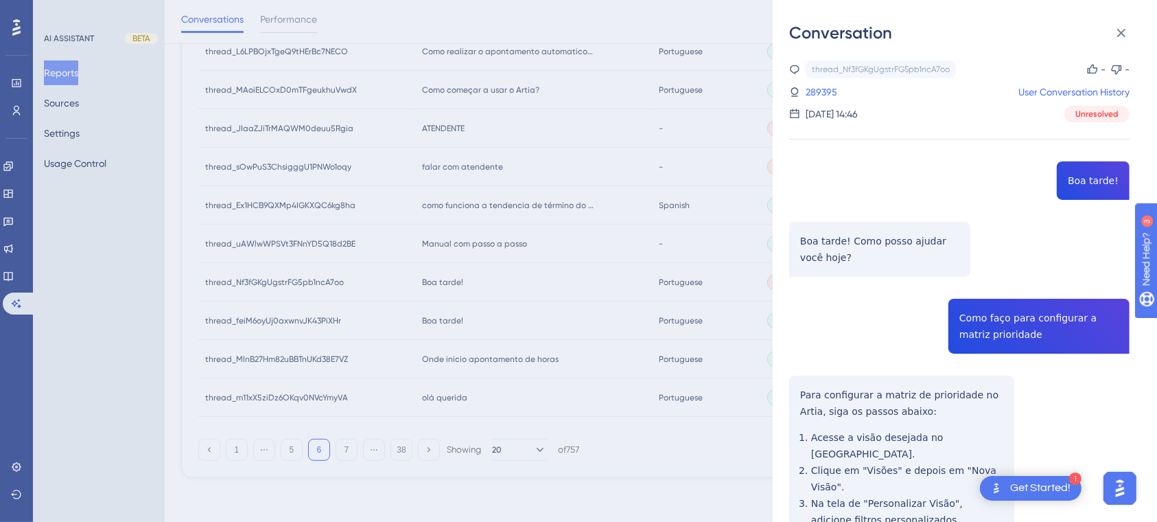
click at [661, 264] on div "Conversation thread_Nf3fGKgUgstrFG5pb1ncA7oo Copy - - 289395 User Conversation …" at bounding box center [578, 261] width 1157 height 522
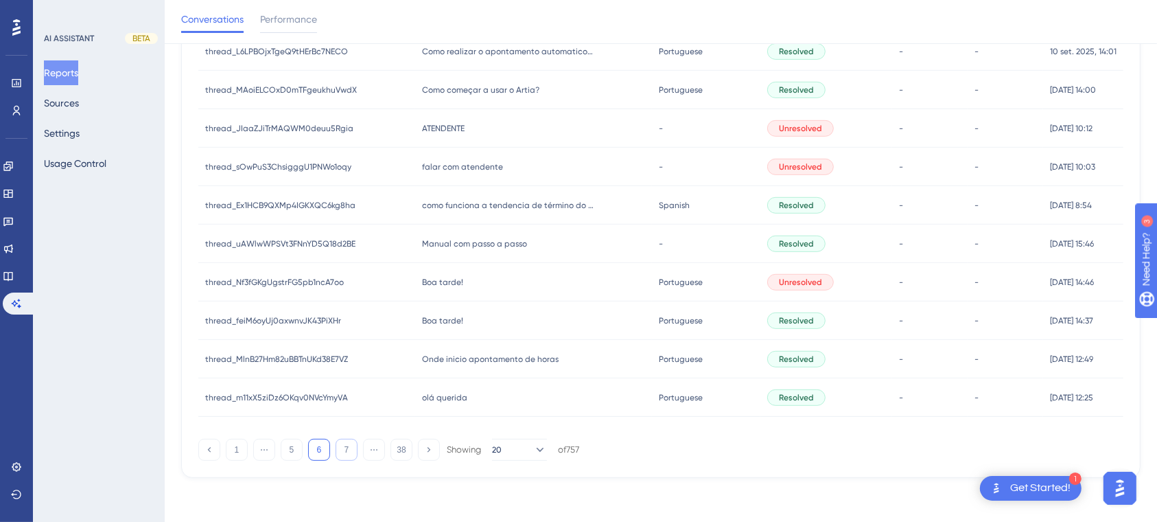
click at [340, 450] on button "7" at bounding box center [347, 449] width 22 height 22
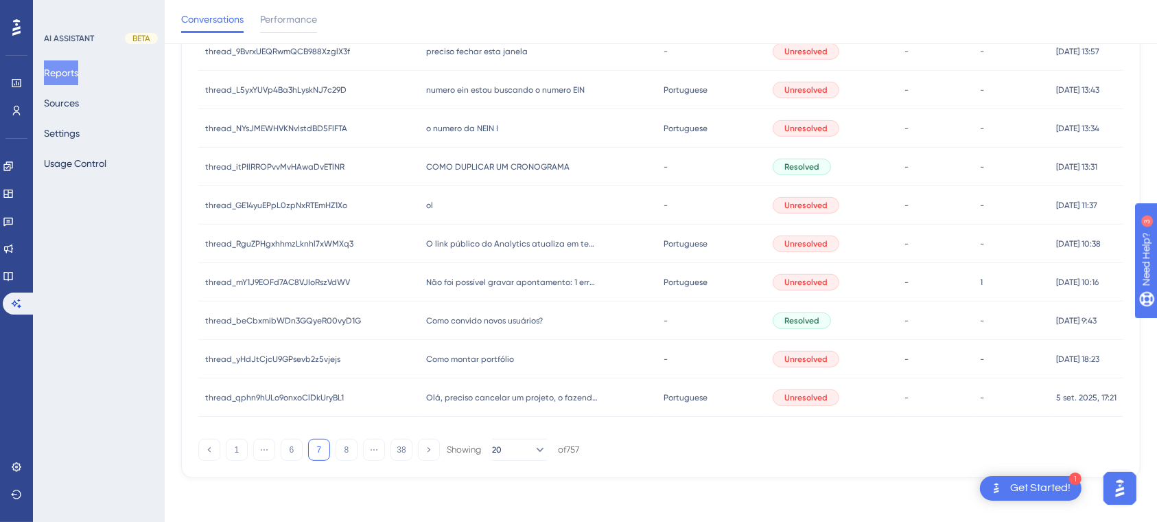
click at [559, 288] on div "Não foi possível gravar apontamento: 1 erro Por favor, verifique o(s) seguinte(…" at bounding box center [537, 282] width 237 height 38
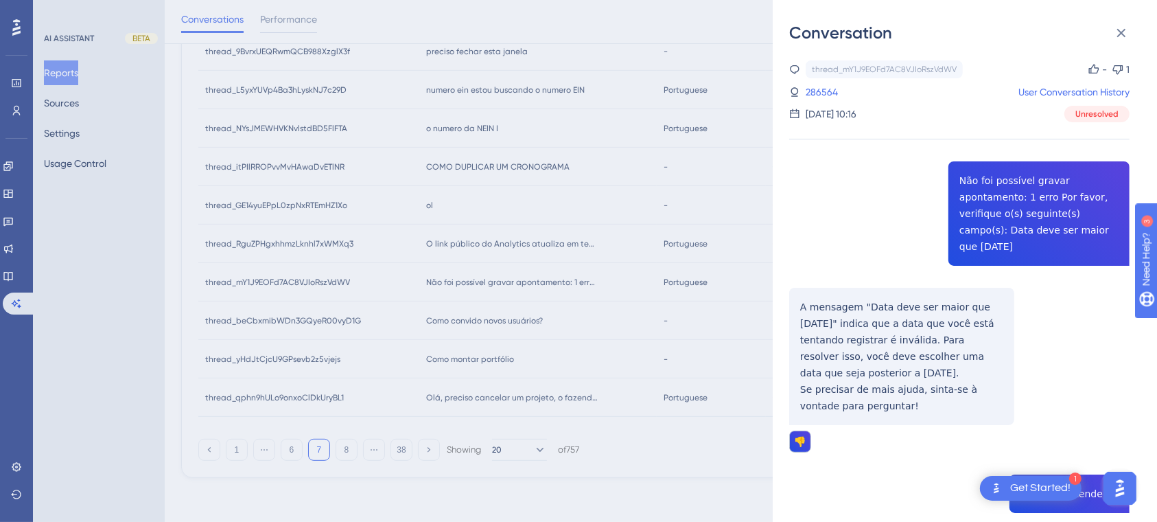
click at [1031, 349] on div "thread_mY1J9EOFd7AC8VJIoRszVdWV Copy - 1 286564 User Conversation History [DATE…" at bounding box center [959, 385] width 340 height 650
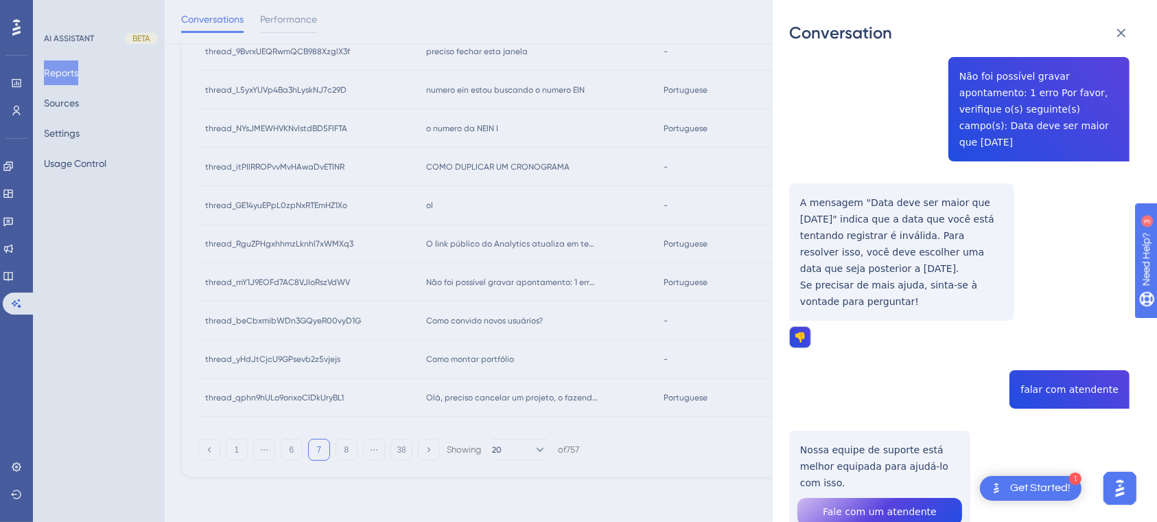
scroll to position [68, 0]
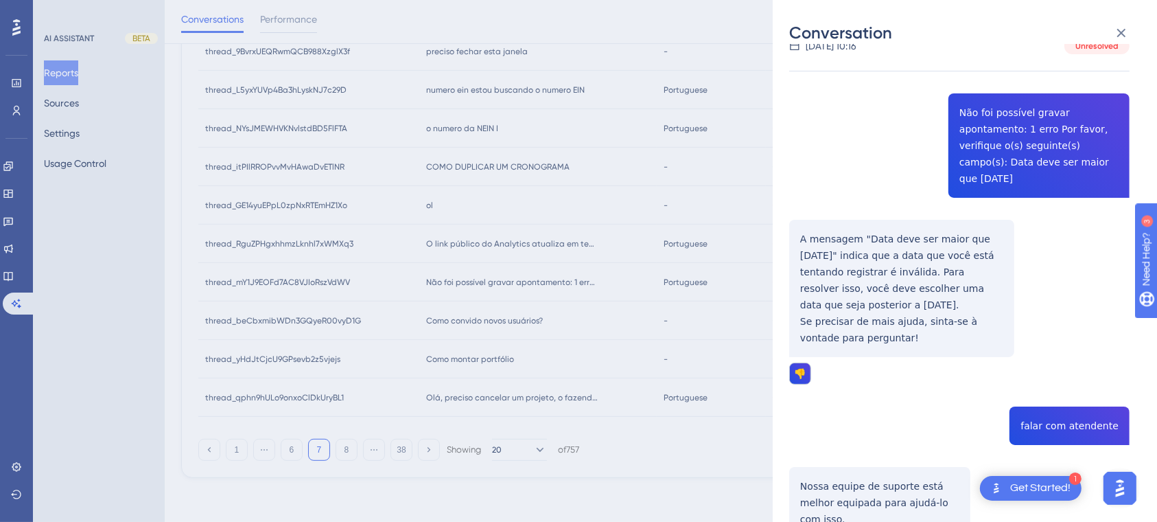
click at [749, 431] on div "Conversation thread_mY1J9EOFd7AC8VJIoRszVdWV Copy - 1 286564 User Conversation …" at bounding box center [578, 261] width 1157 height 522
